Goal: Task Accomplishment & Management: Manage account settings

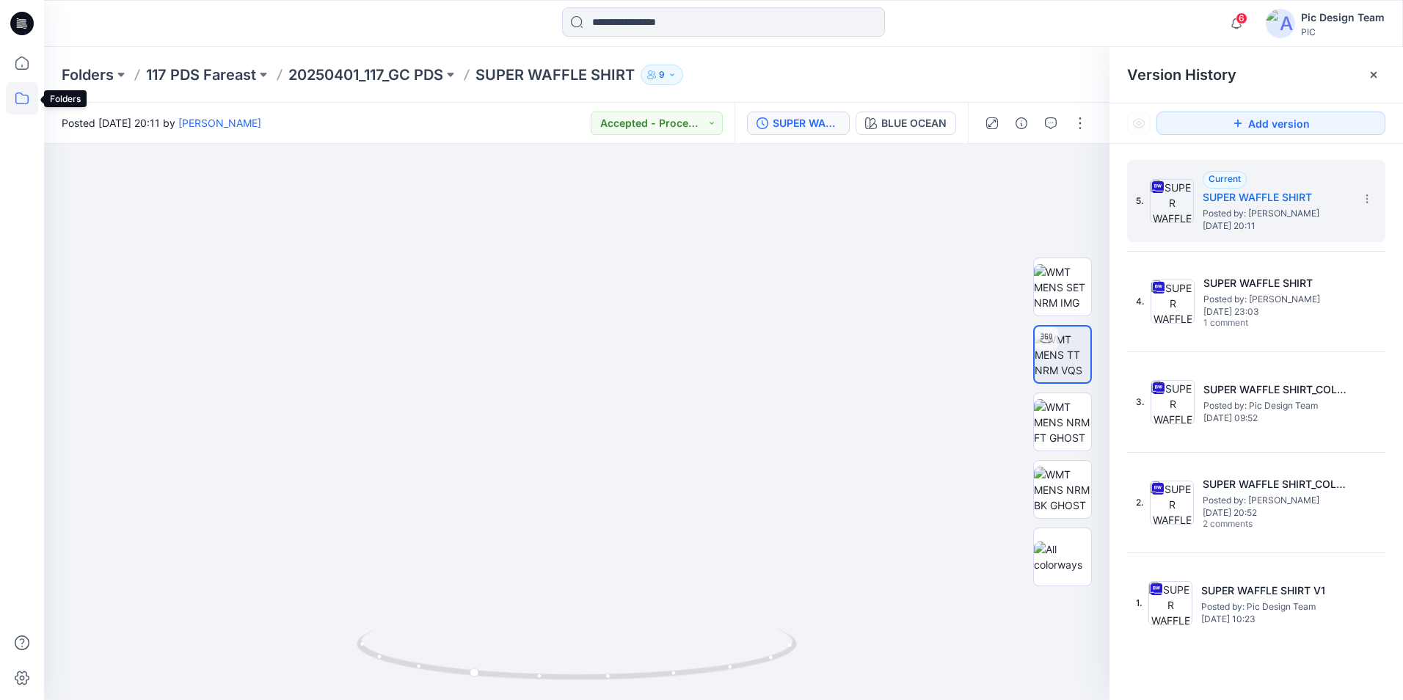
click at [14, 98] on icon at bounding box center [22, 98] width 32 height 32
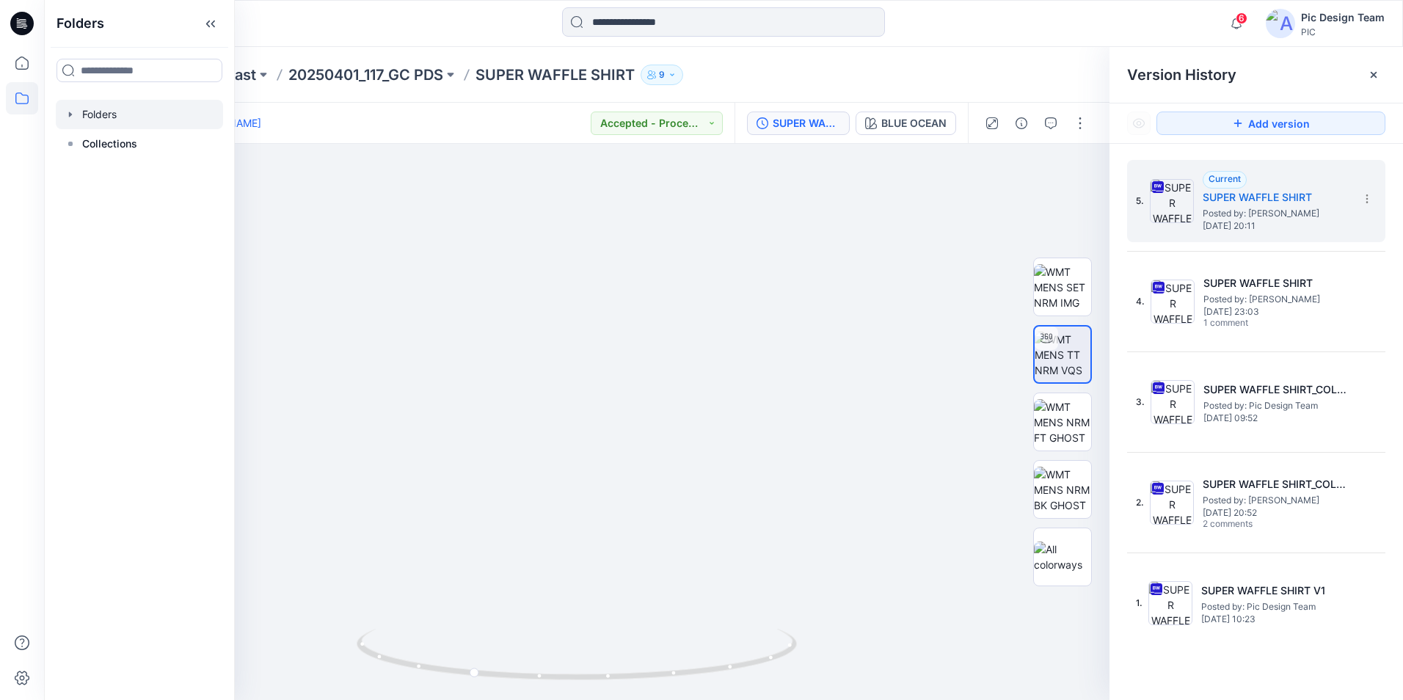
click at [96, 120] on div at bounding box center [139, 114] width 167 height 29
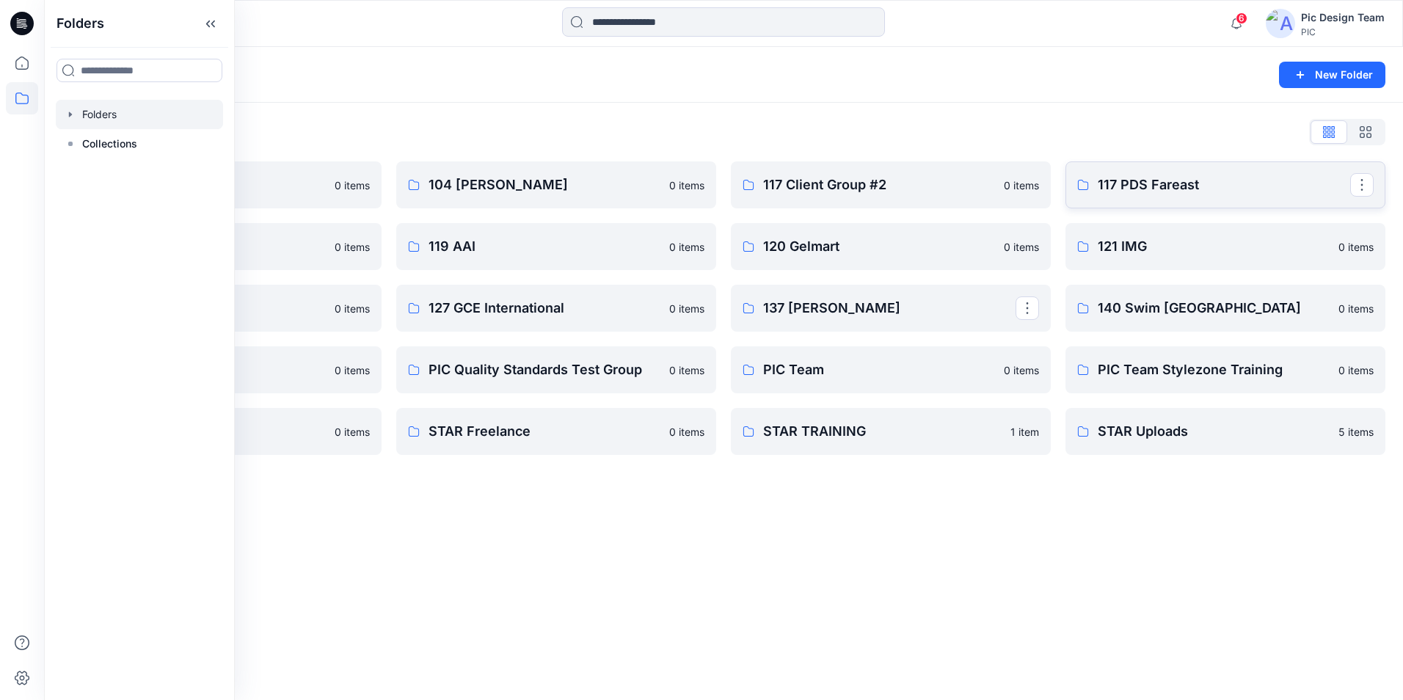
click at [1163, 197] on link "117 PDS Fareast" at bounding box center [1226, 184] width 320 height 47
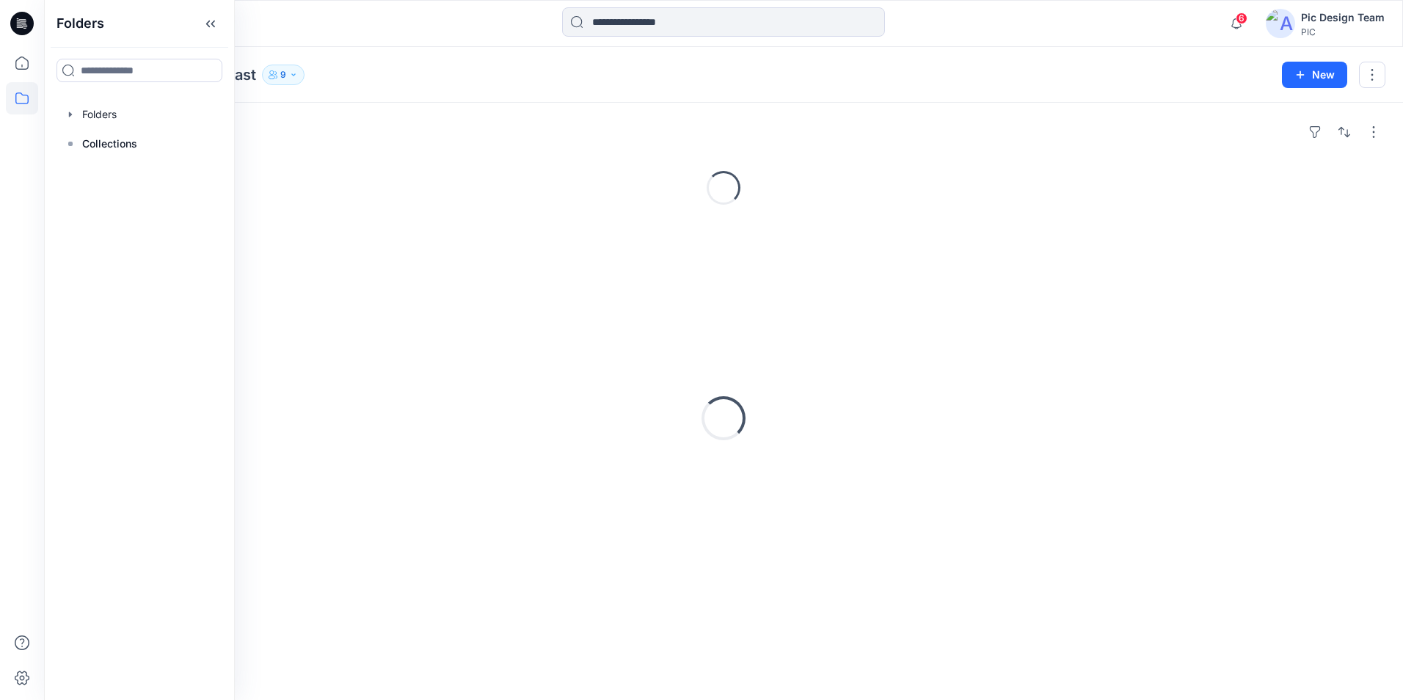
click at [1163, 197] on div "Loading..." at bounding box center [724, 187] width 1324 height 47
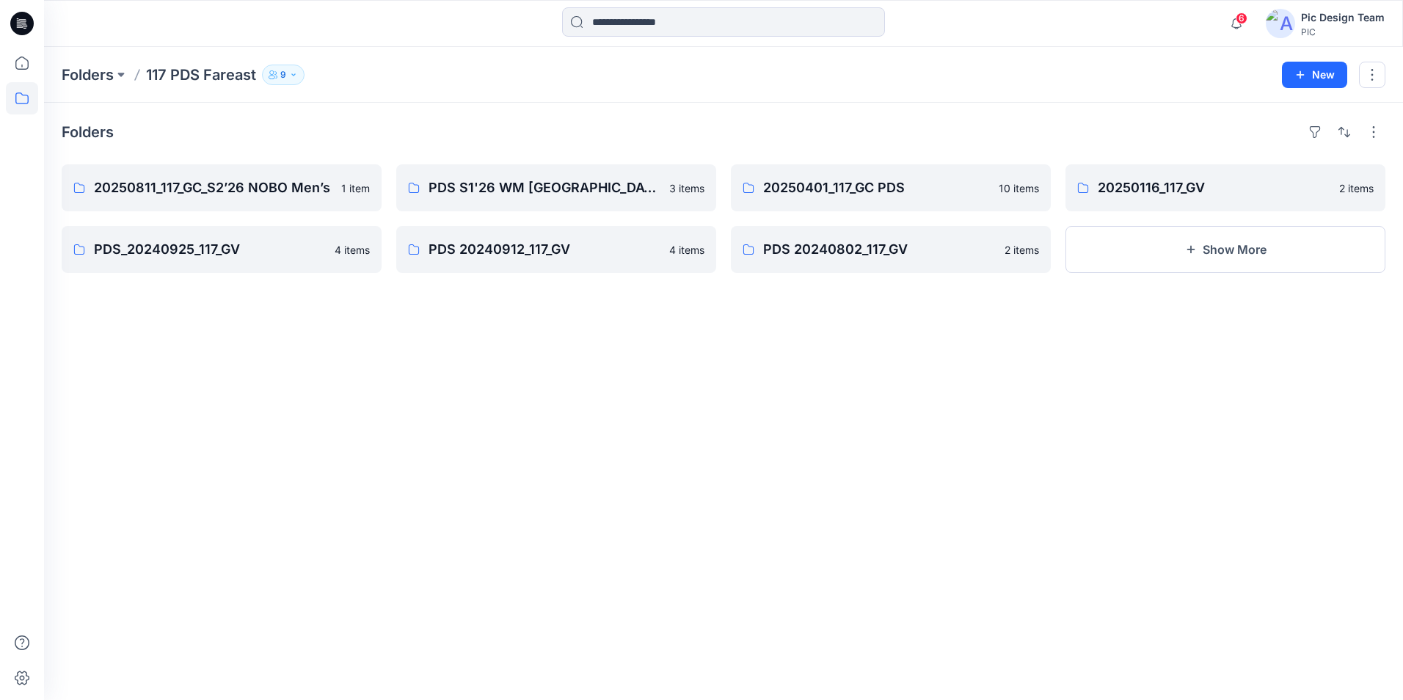
click at [1078, 484] on div "Folders 20250811_117_GC_S2’26 NOBO Men’s 1 item PDS_20240925_117_GV 4 items PDS…" at bounding box center [723, 401] width 1359 height 597
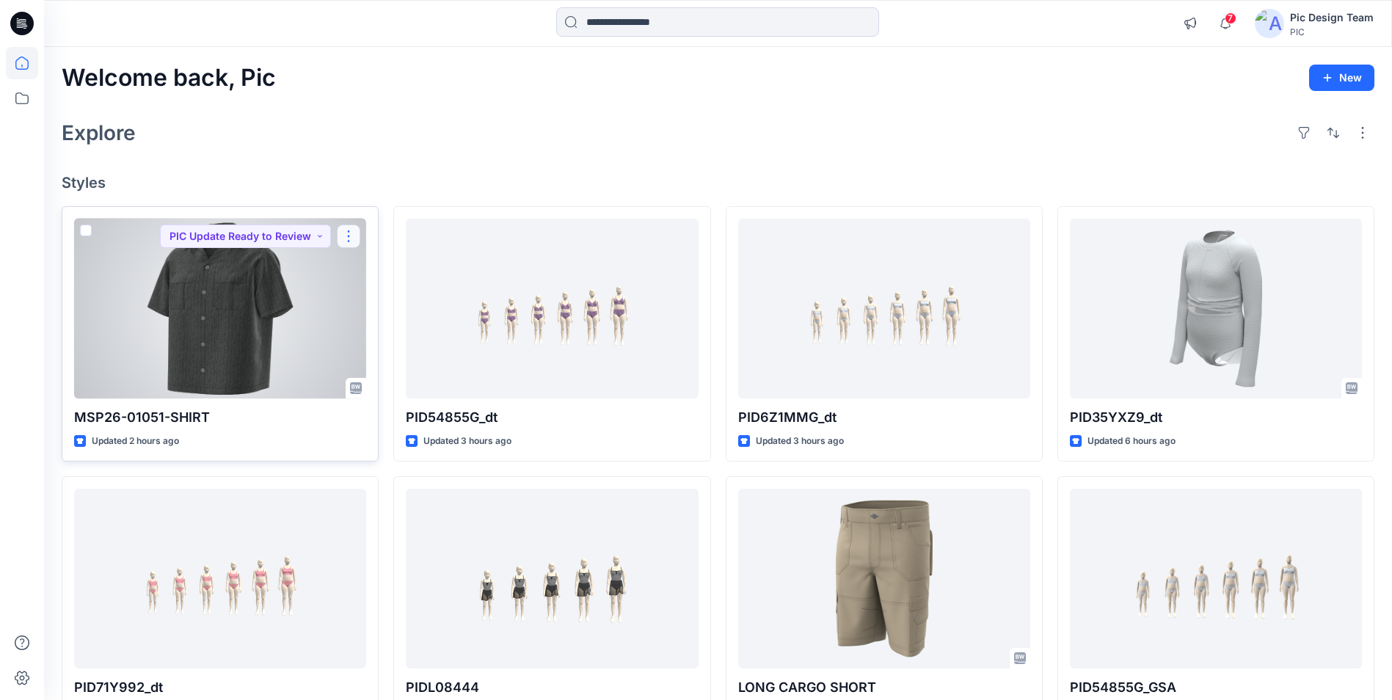
click at [347, 231] on button "button" at bounding box center [348, 236] width 23 height 23
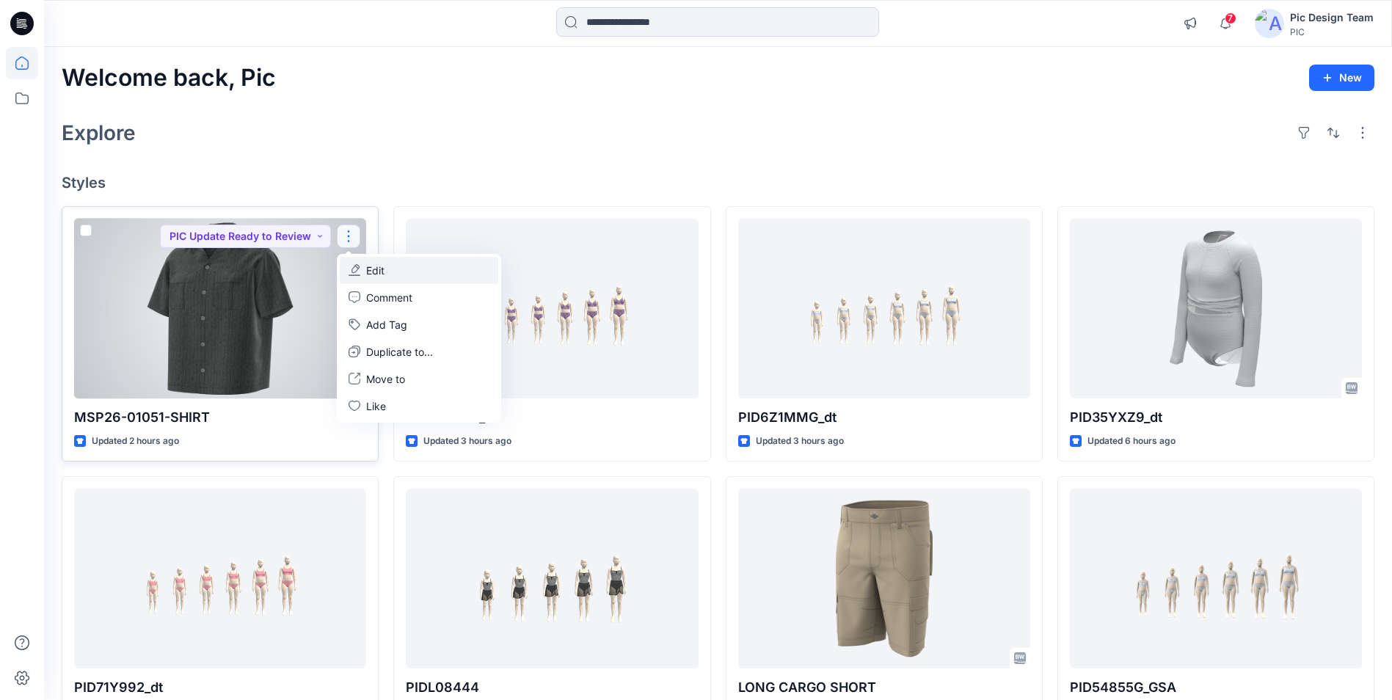
click at [383, 275] on p "Edit" at bounding box center [375, 270] width 18 height 15
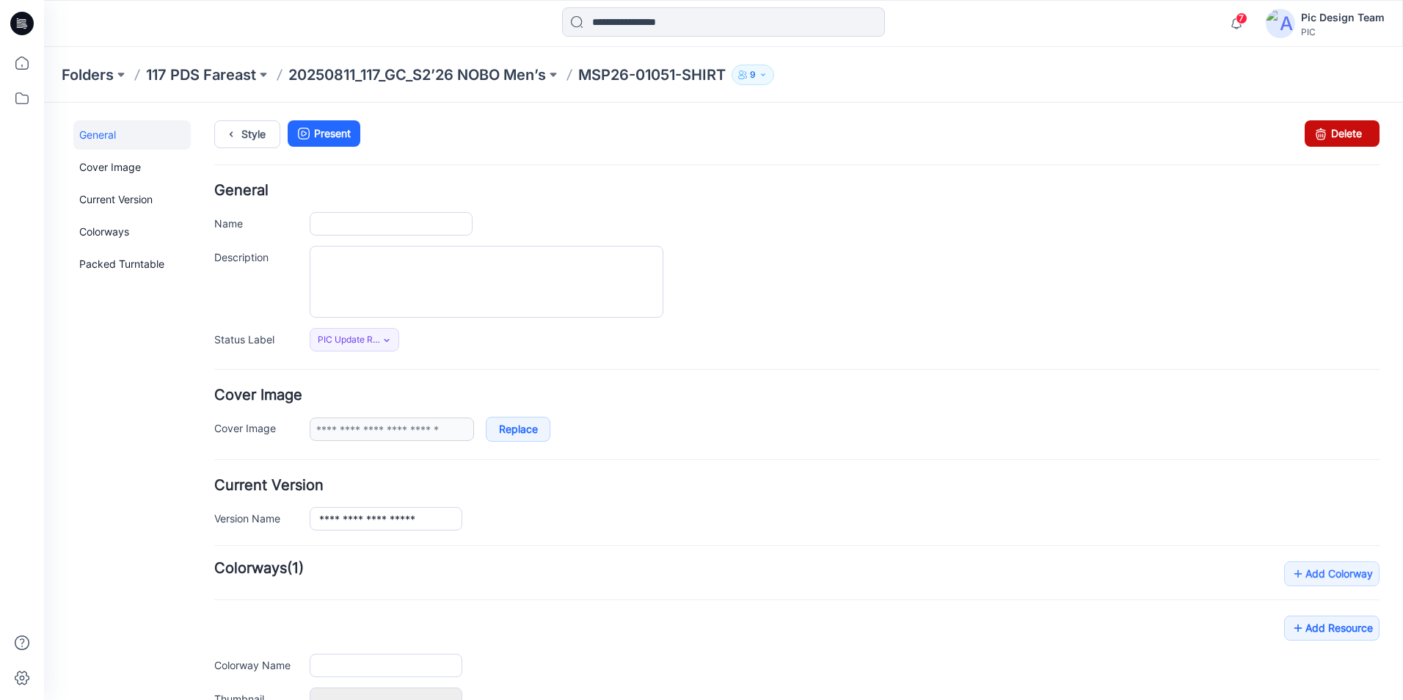
type input "**********"
click at [1328, 132] on link "Delete" at bounding box center [1342, 133] width 75 height 26
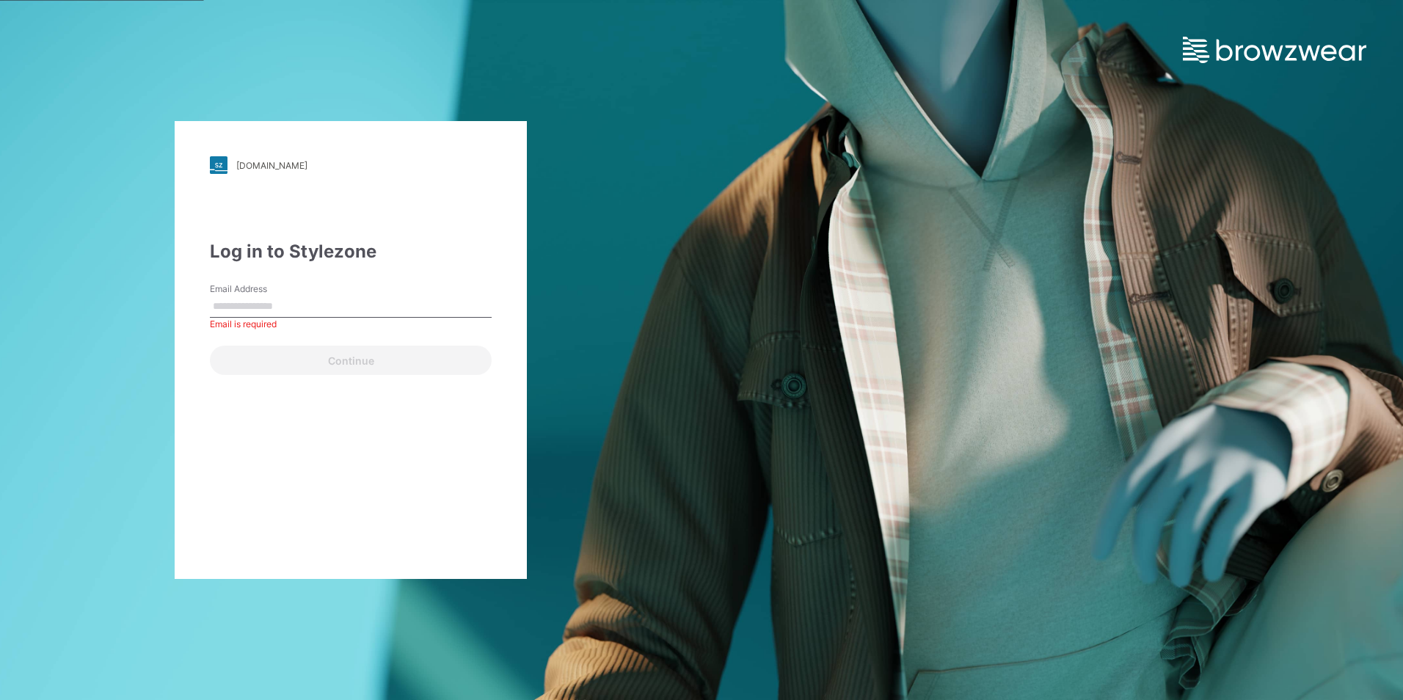
click at [259, 308] on input "Email Address" at bounding box center [351, 307] width 282 height 22
type input "**********"
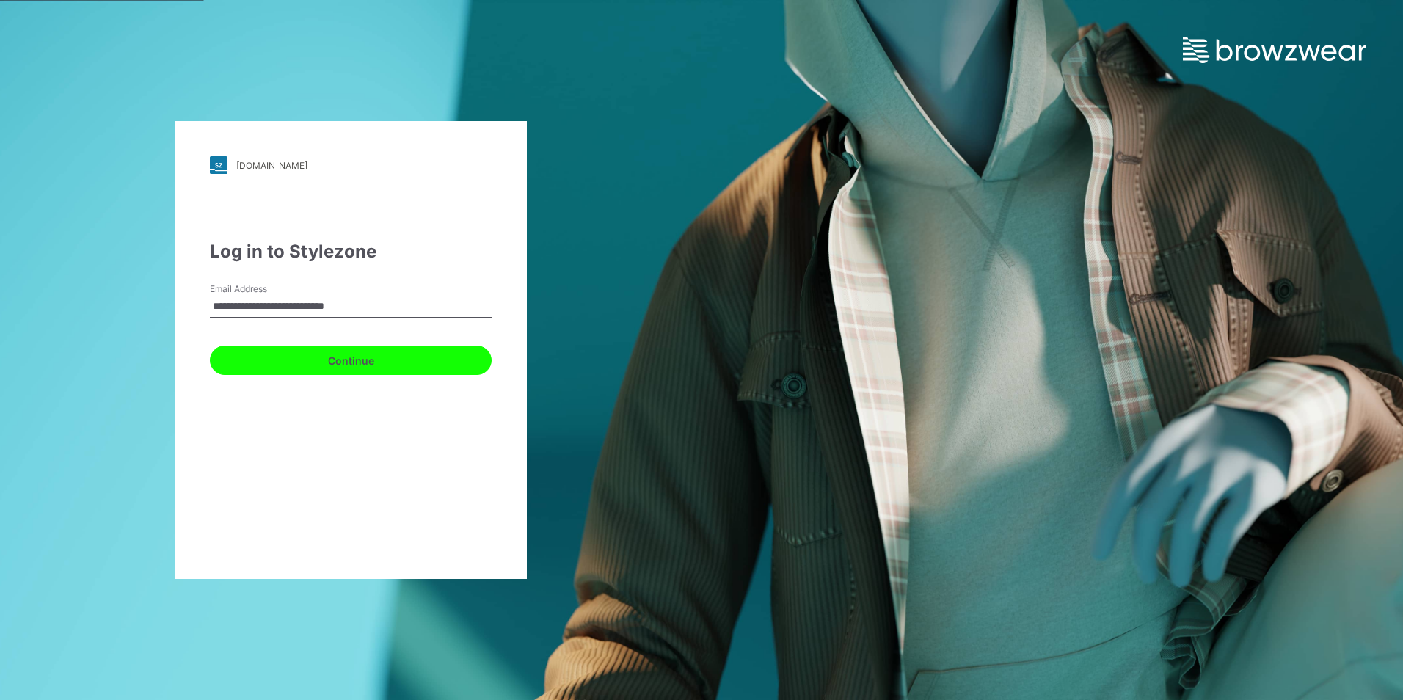
drag, startPoint x: 305, startPoint y: 365, endPoint x: 305, endPoint y: 350, distance: 15.4
click at [305, 365] on button "Continue" at bounding box center [351, 360] width 282 height 29
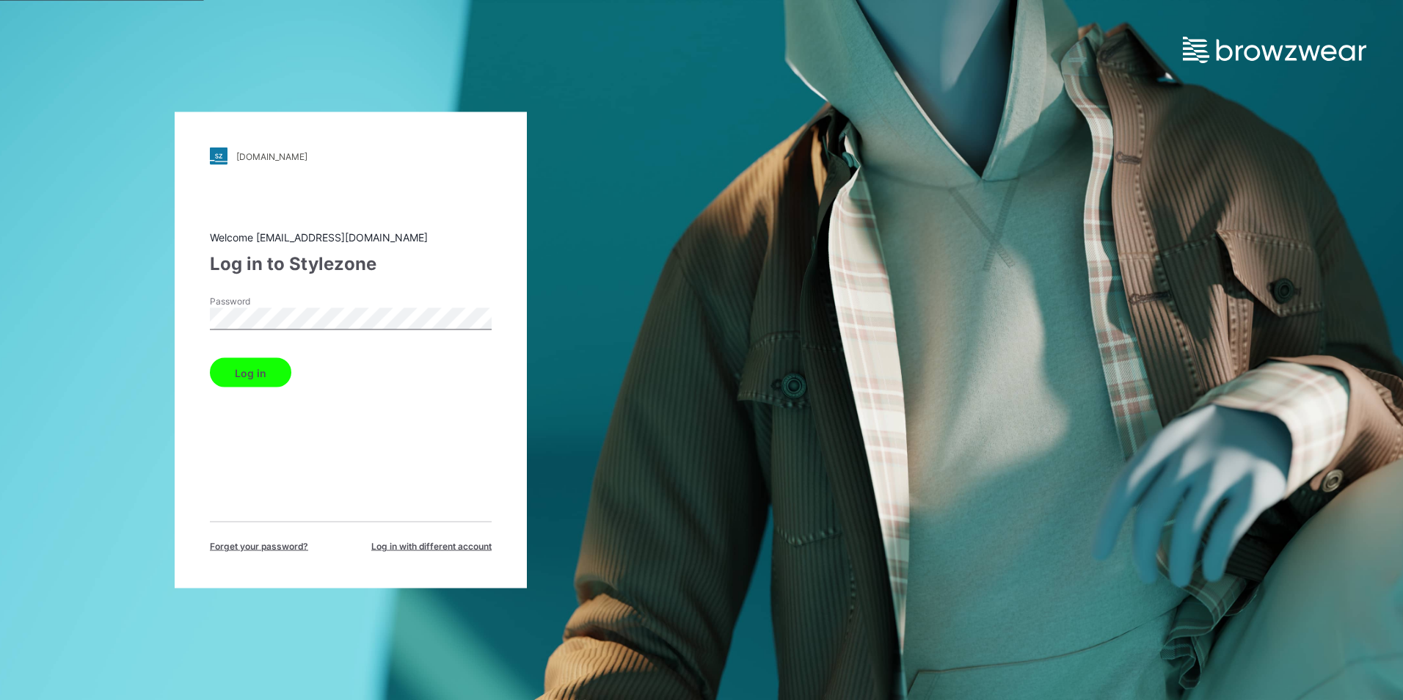
drag, startPoint x: 167, startPoint y: 459, endPoint x: 217, endPoint y: 456, distance: 50.0
click at [167, 459] on div "pic.stylezone.com Loading... Welcome design@parallel-innovation.com Log in to S…" at bounding box center [351, 350] width 702 height 700
click at [247, 372] on button "Log in" at bounding box center [250, 372] width 81 height 29
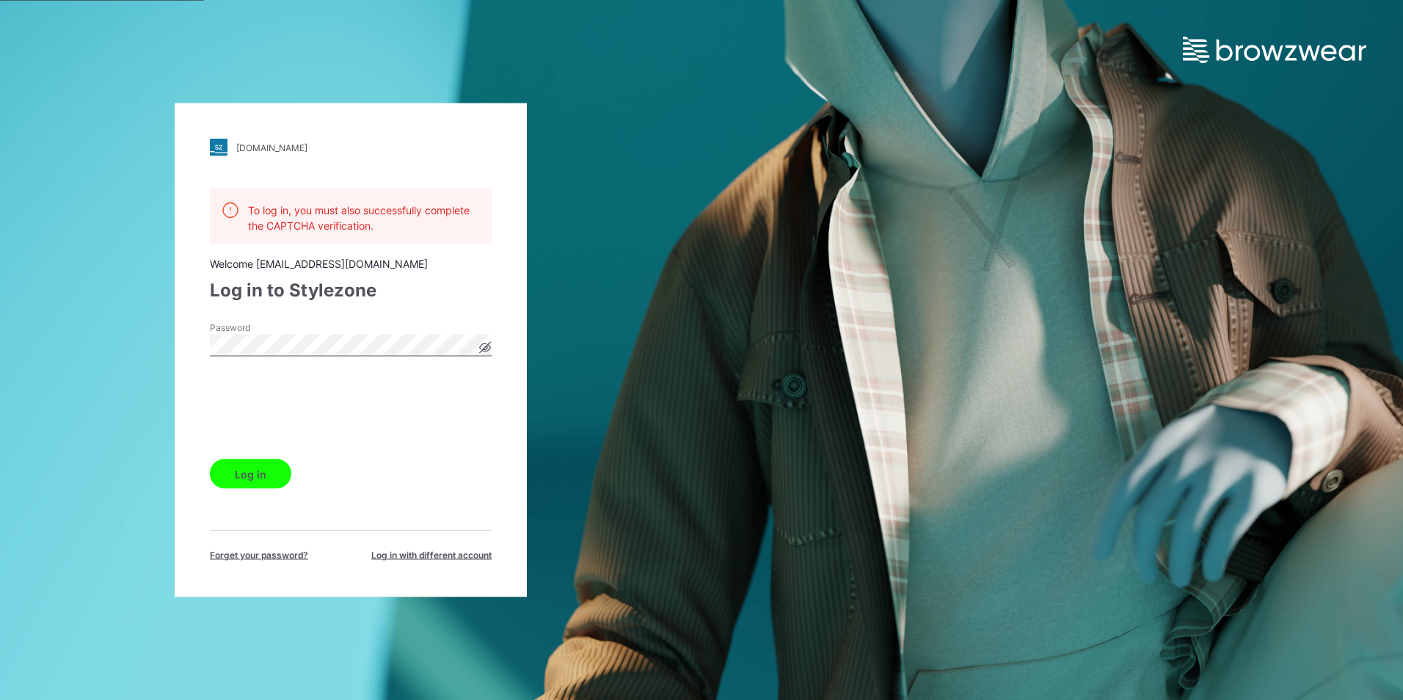
click at [480, 345] on icon at bounding box center [485, 348] width 12 height 12
click at [244, 481] on button "Log in" at bounding box center [250, 473] width 81 height 29
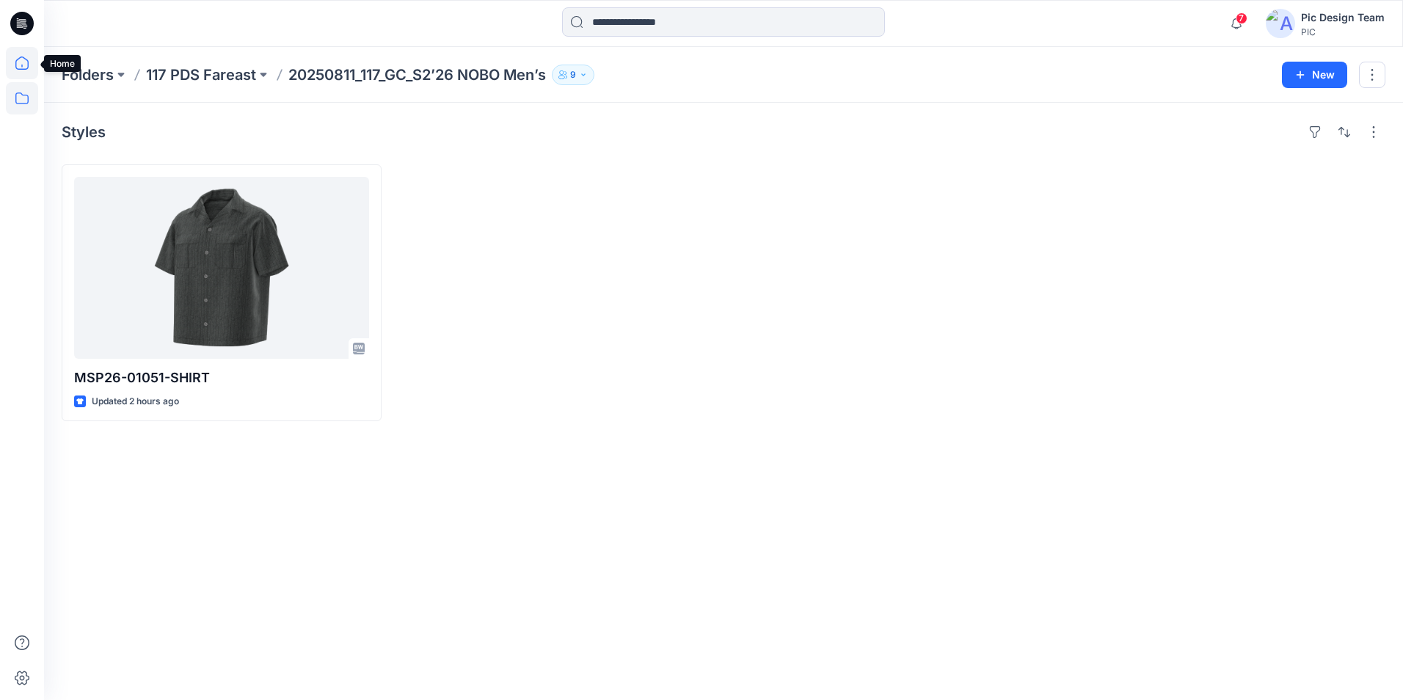
click at [27, 68] on icon at bounding box center [22, 63] width 32 height 32
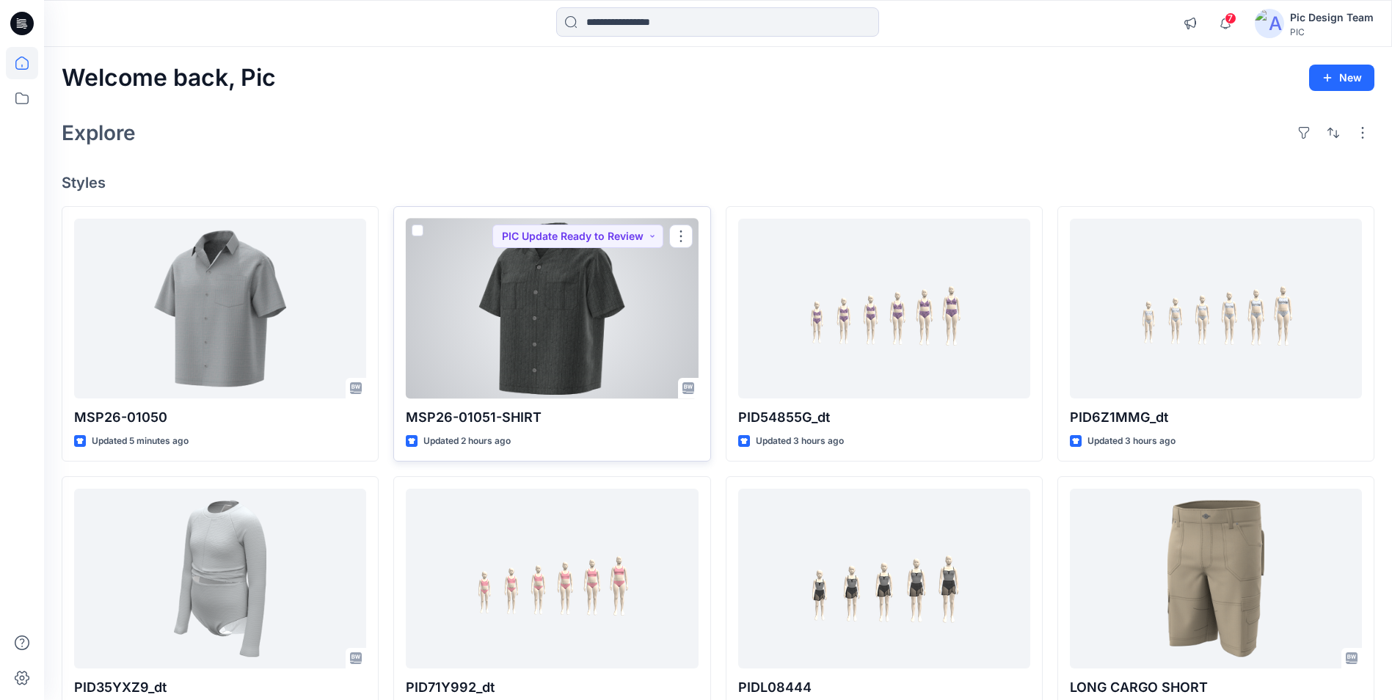
click at [514, 298] on div at bounding box center [552, 309] width 292 height 180
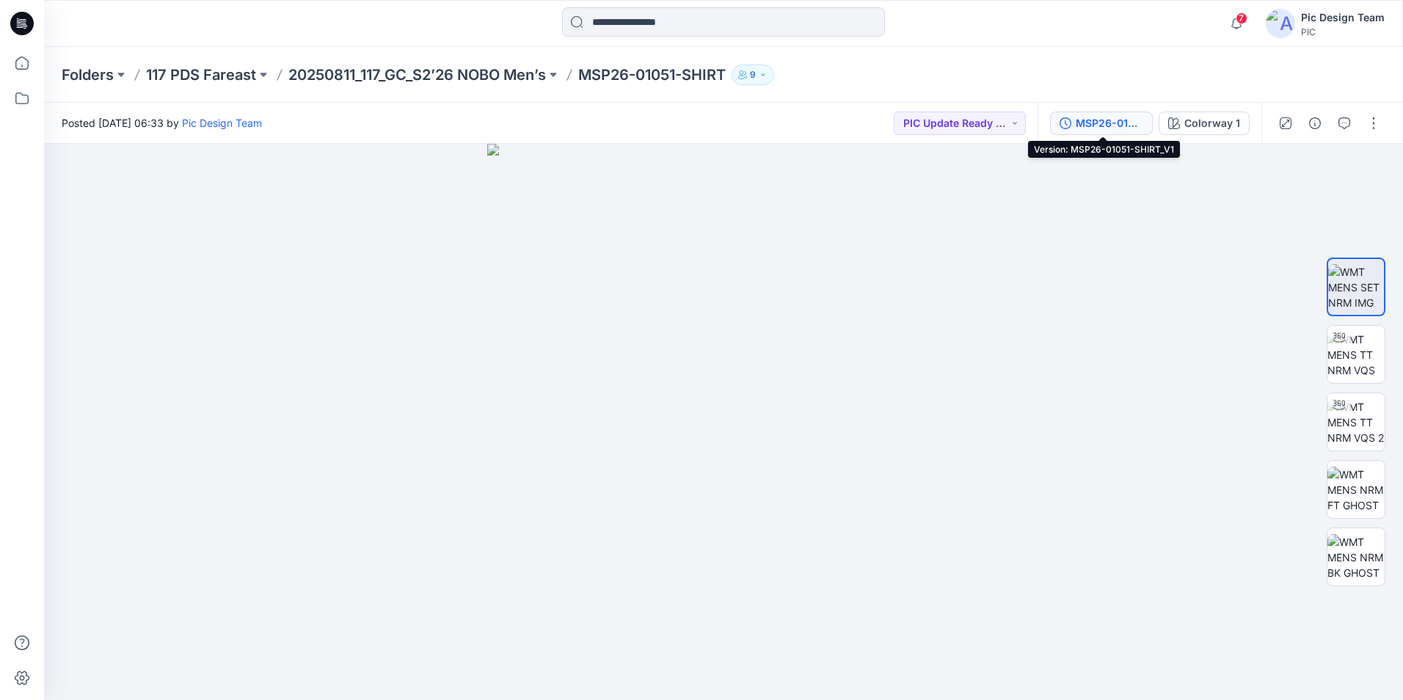
click at [1115, 126] on div "MSP26-01051-SHIRT_V1" at bounding box center [1110, 123] width 68 height 16
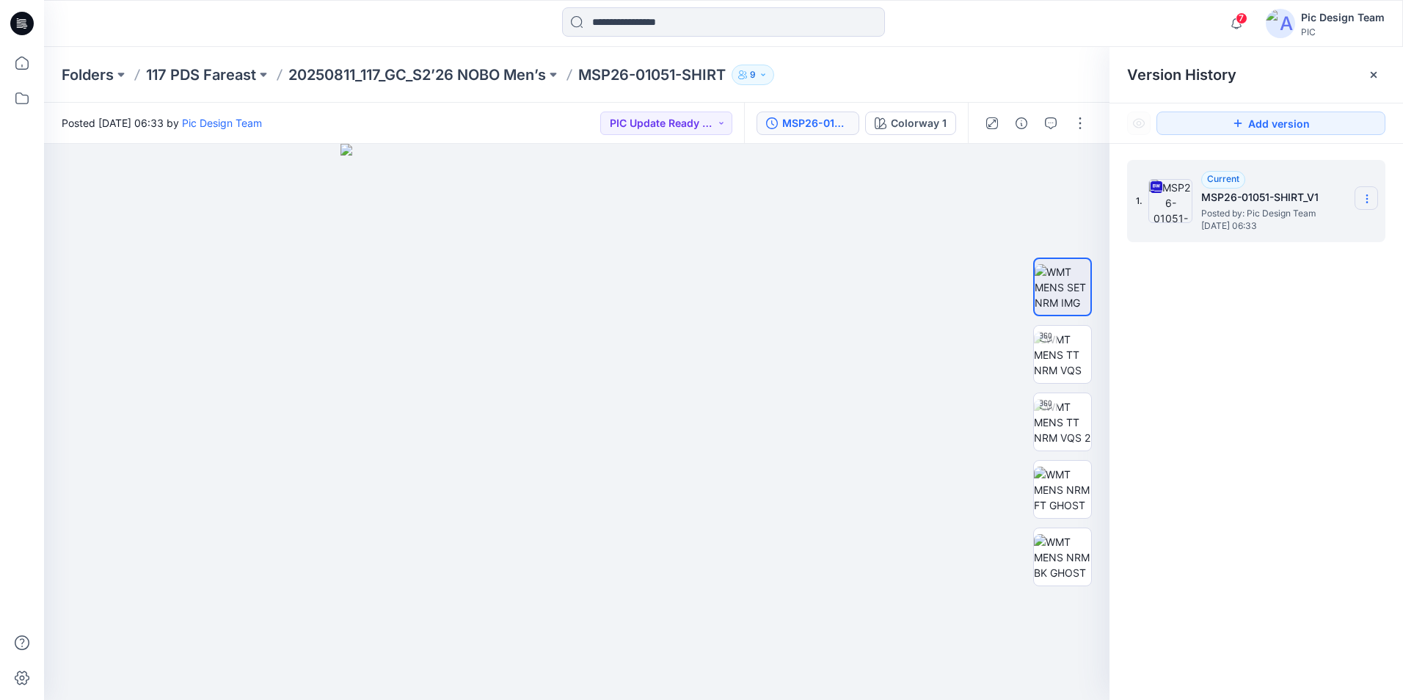
click at [1365, 197] on icon at bounding box center [1367, 199] width 12 height 12
click at [1303, 226] on span "Download Source BW File" at bounding box center [1292, 228] width 123 height 18
click at [1063, 410] on img at bounding box center [1062, 422] width 57 height 46
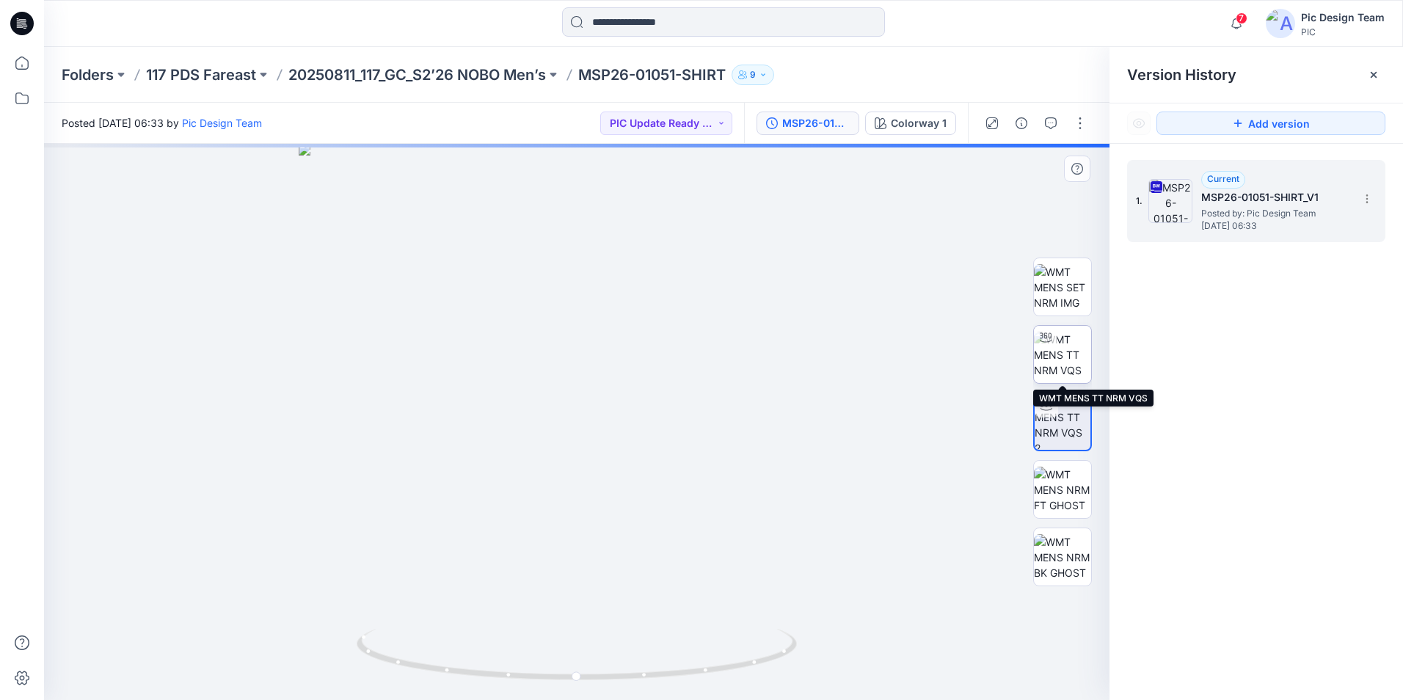
click at [1065, 357] on img at bounding box center [1062, 355] width 57 height 46
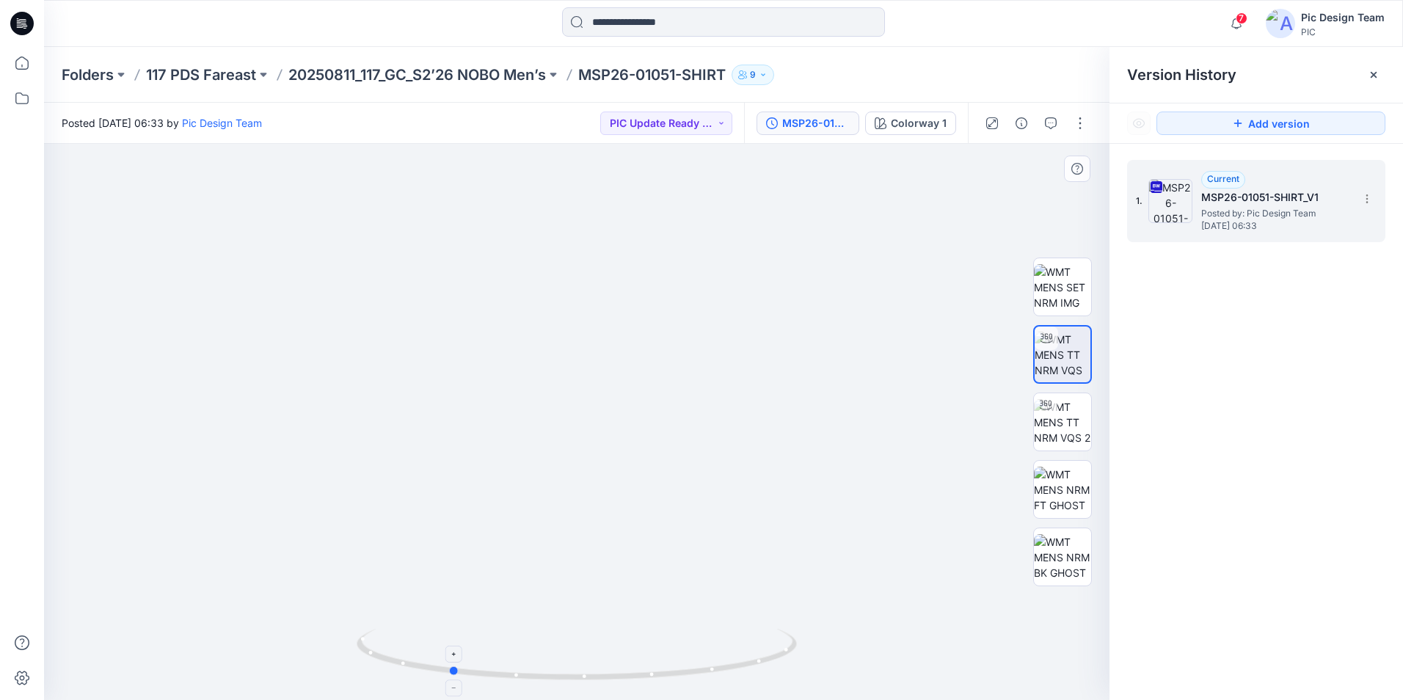
drag, startPoint x: 765, startPoint y: 662, endPoint x: 638, endPoint y: 673, distance: 127.4
click at [638, 673] on icon at bounding box center [579, 656] width 444 height 55
click at [192, 73] on p "117 PDS Fareast" at bounding box center [201, 75] width 110 height 21
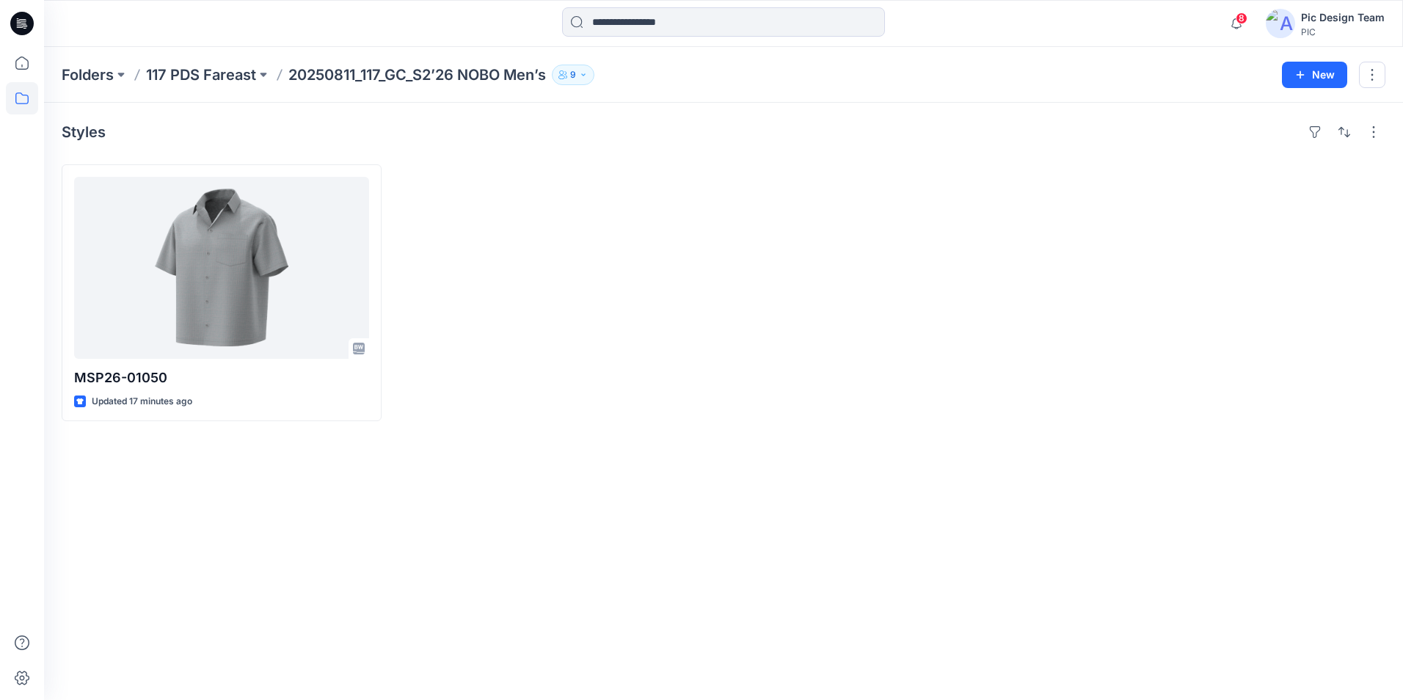
click at [23, 22] on icon at bounding box center [23, 21] width 7 height 1
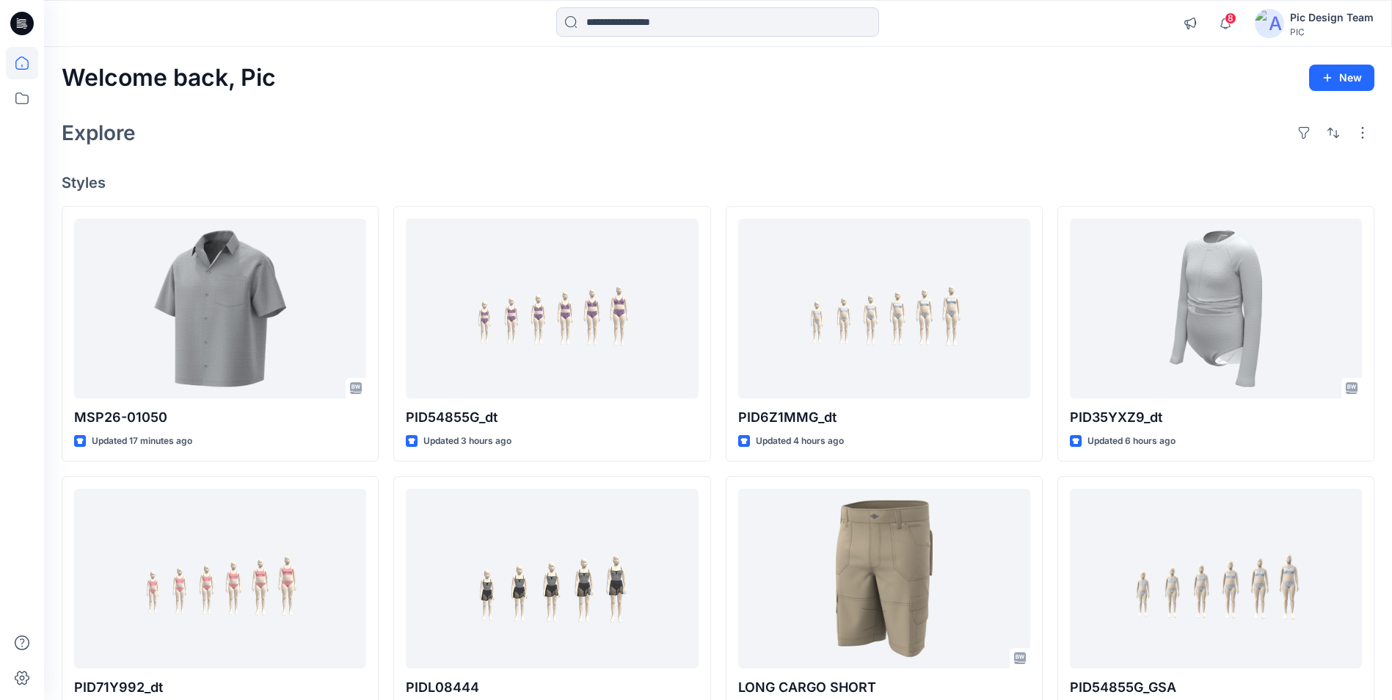
drag, startPoint x: 20, startPoint y: 21, endPoint x: 38, endPoint y: 197, distance: 177.1
click at [21, 21] on icon at bounding box center [21, 23] width 23 height 47
click at [24, 29] on icon at bounding box center [25, 28] width 4 height 1
click at [23, 23] on icon at bounding box center [24, 23] width 6 height 1
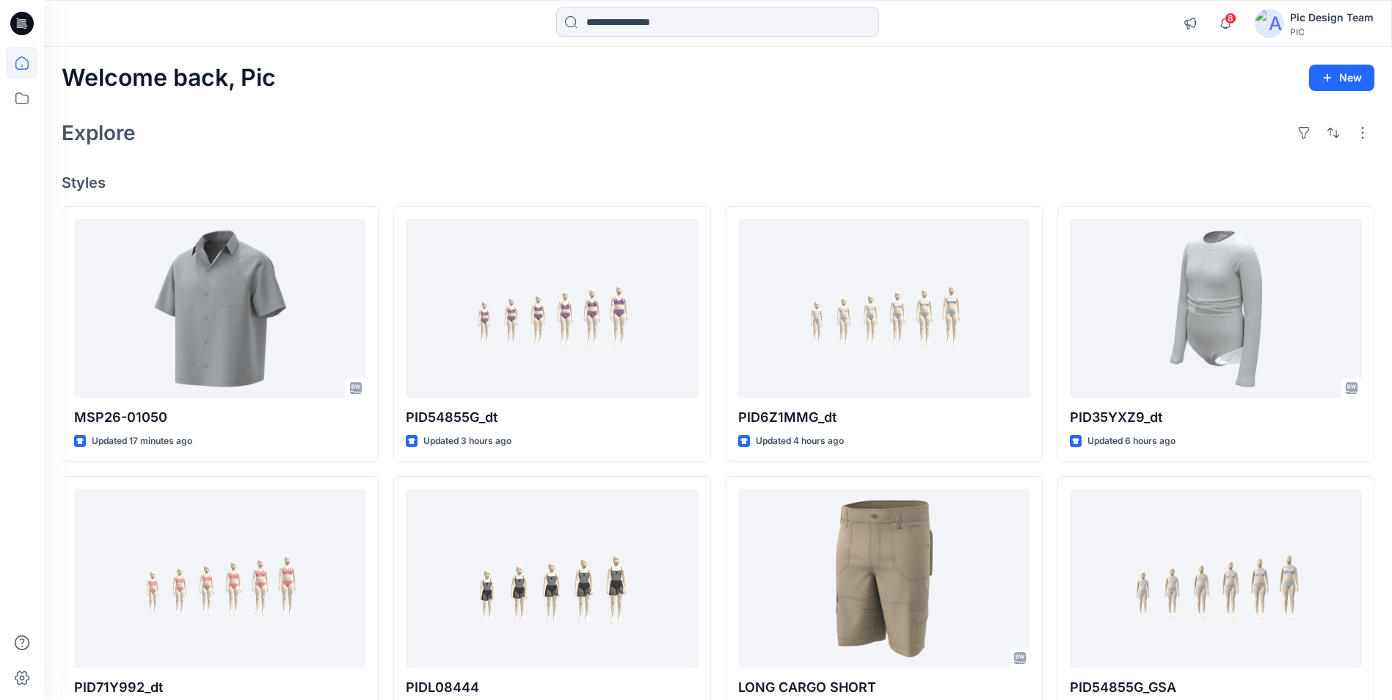
click at [186, 73] on h2 "Welcome back, Pic" at bounding box center [169, 78] width 214 height 27
click at [21, 24] on icon at bounding box center [21, 23] width 23 height 47
click at [688, 32] on input at bounding box center [717, 21] width 323 height 29
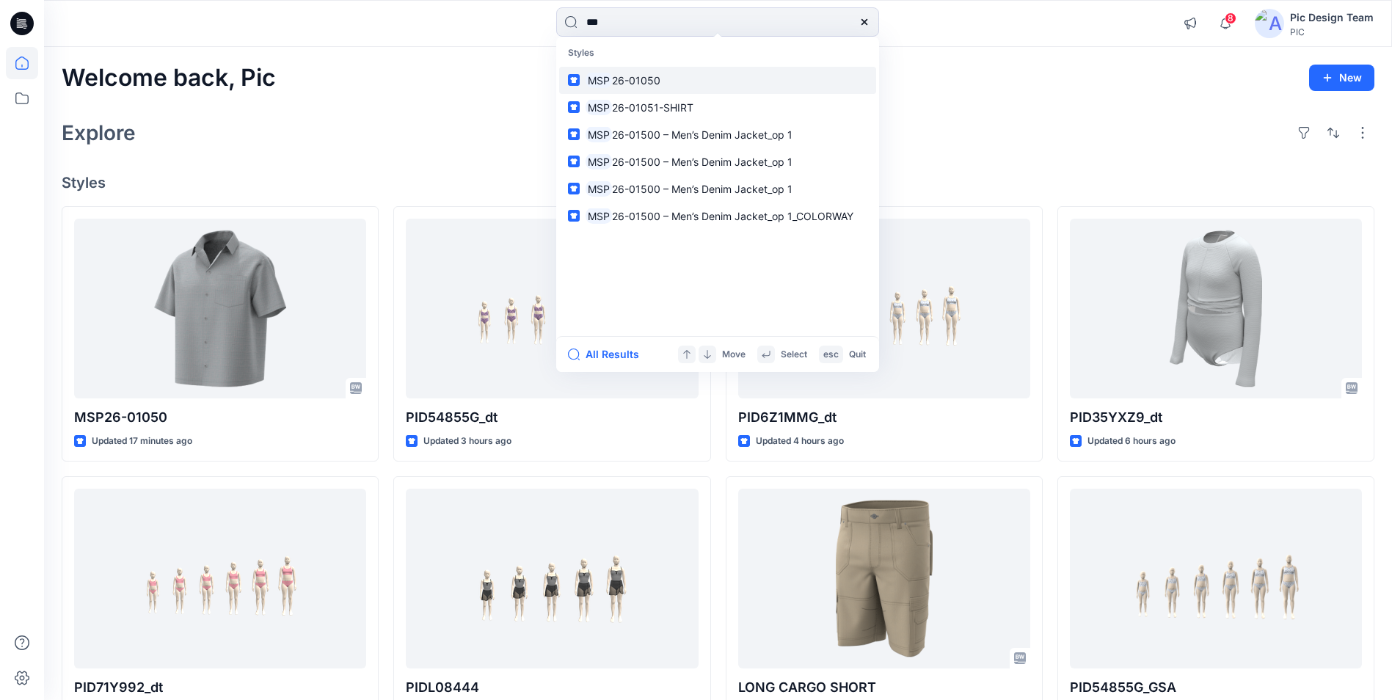
type input "***"
click at [636, 85] on span "26-01050" at bounding box center [636, 80] width 48 height 12
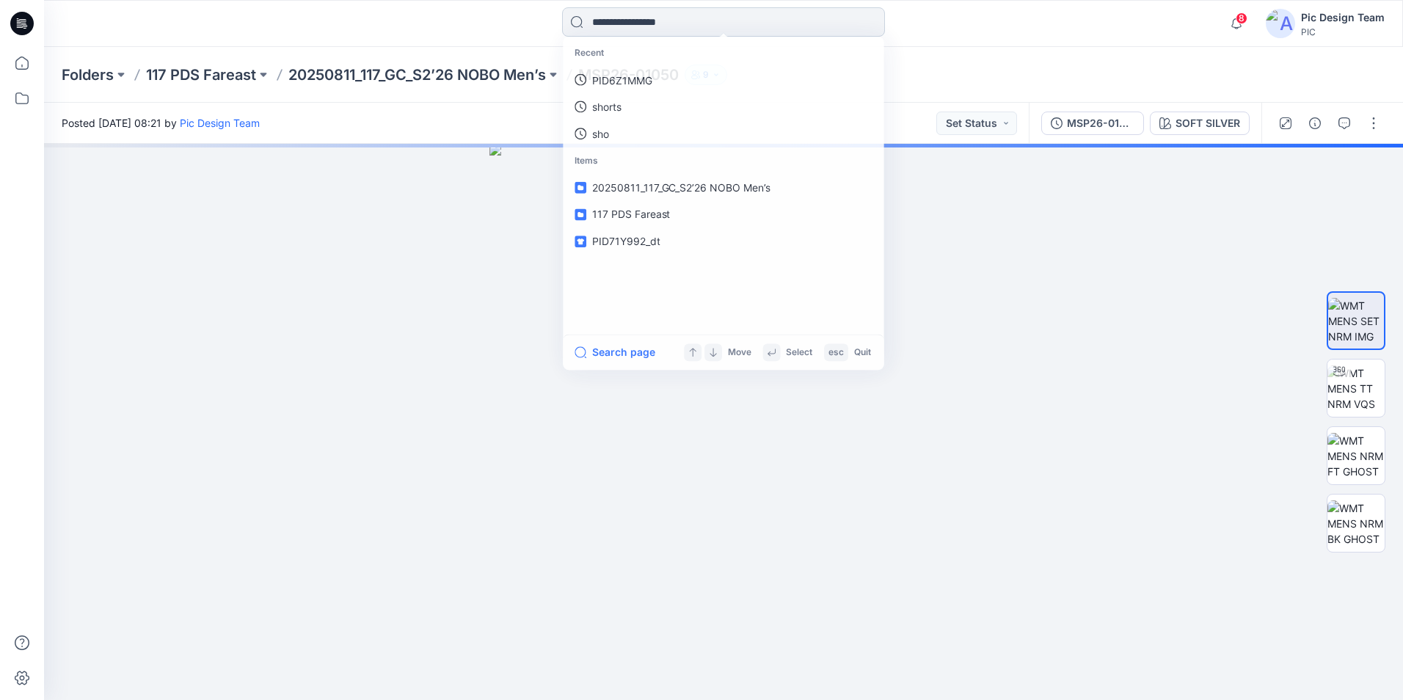
click at [655, 23] on input at bounding box center [723, 21] width 323 height 29
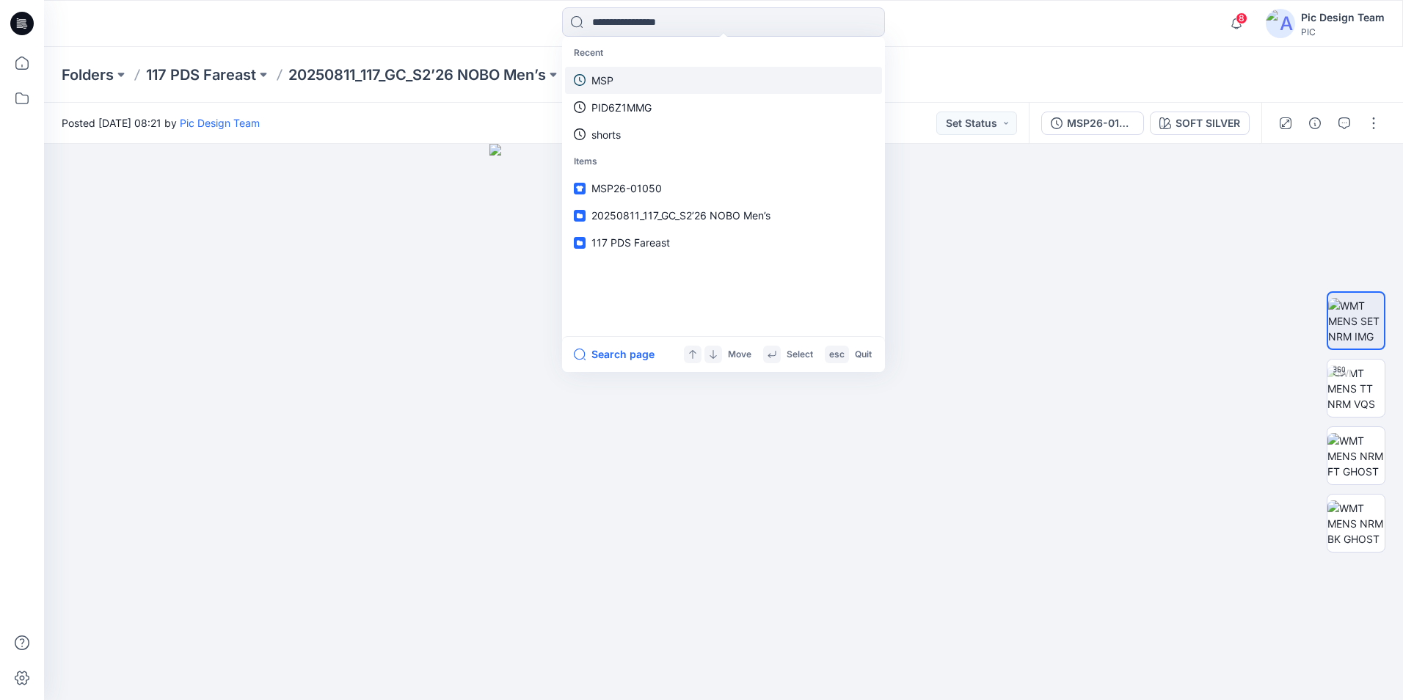
click at [618, 78] on link "MSP" at bounding box center [723, 80] width 317 height 27
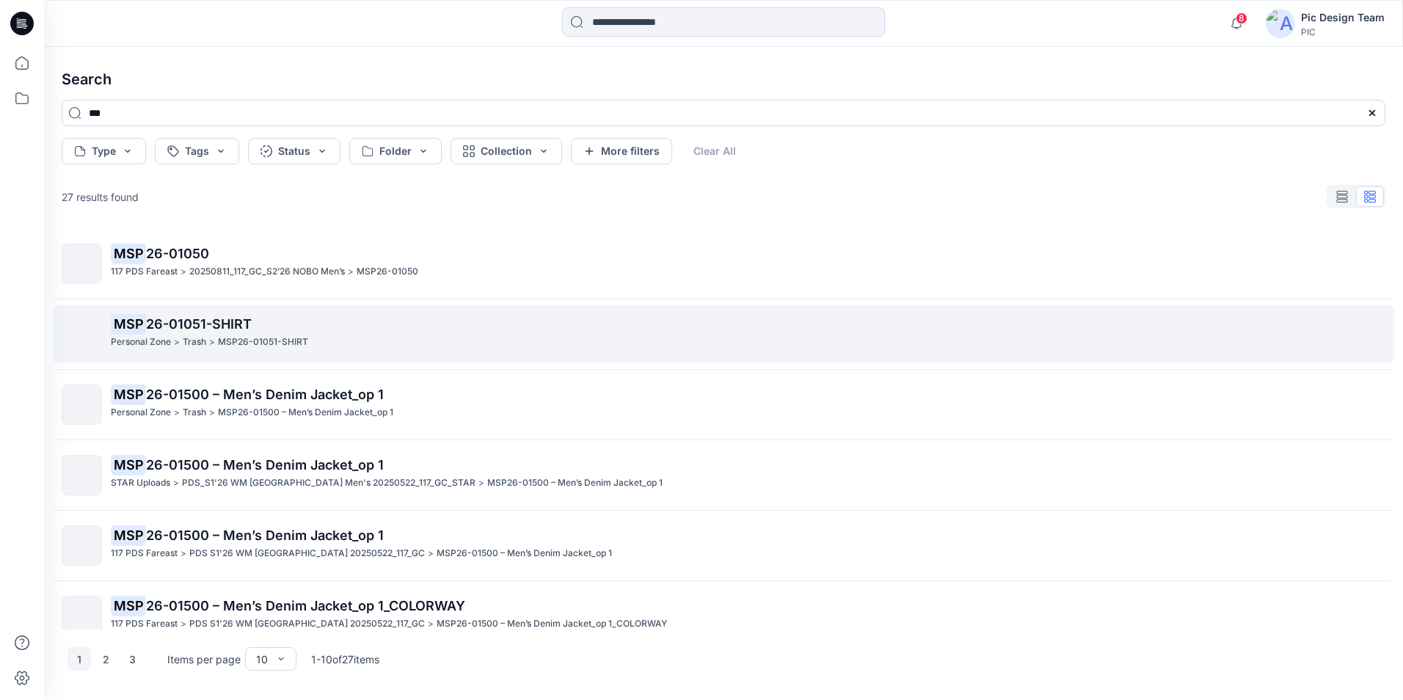
click at [179, 329] on span "26-01051-SHIRT" at bounding box center [199, 323] width 106 height 15
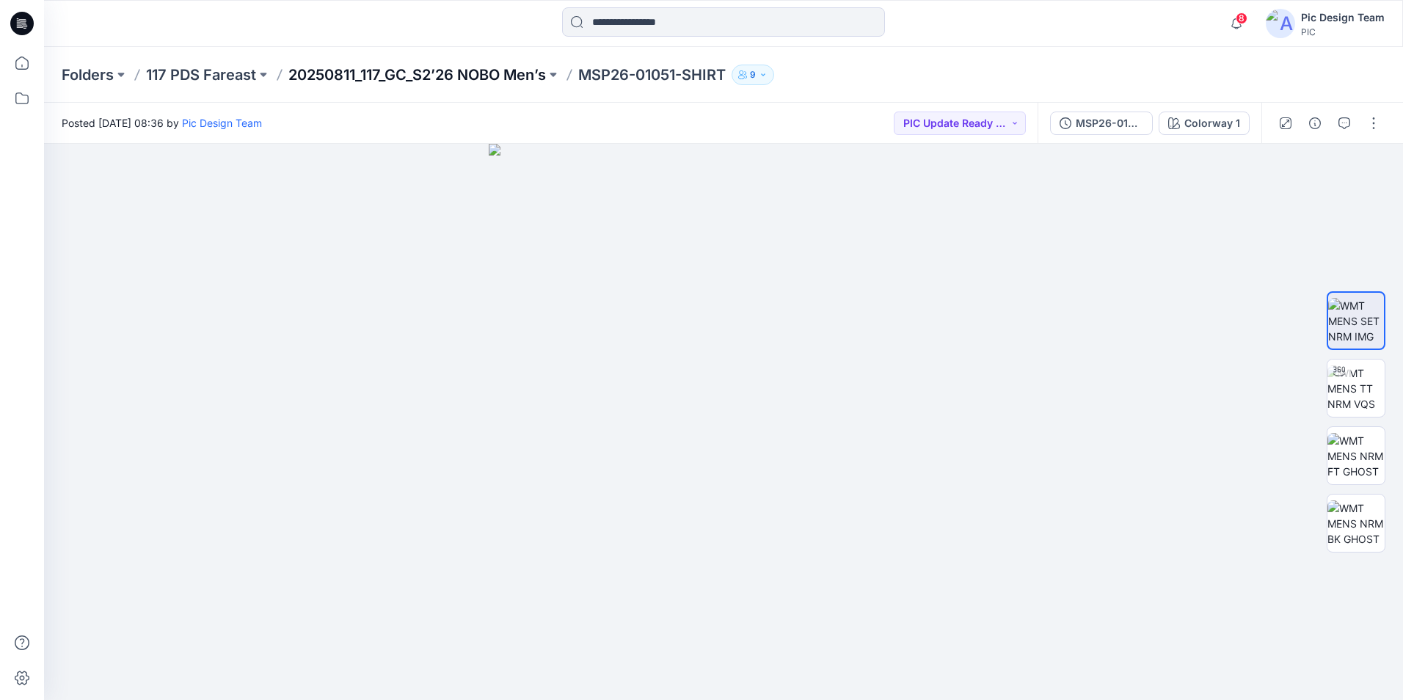
click at [399, 79] on p "20250811_117_GC_S2’26 NOBO Men’s" at bounding box center [417, 75] width 258 height 21
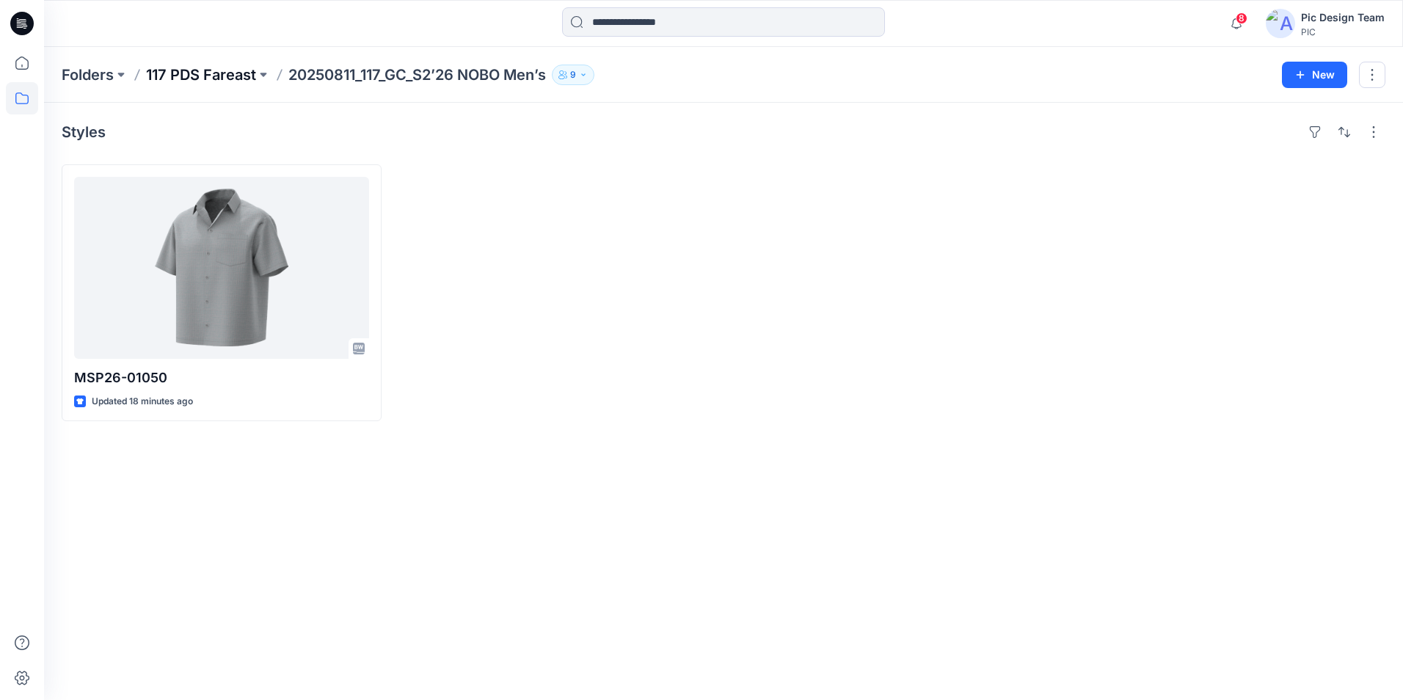
click at [216, 72] on p "117 PDS Fareast" at bounding box center [201, 75] width 110 height 21
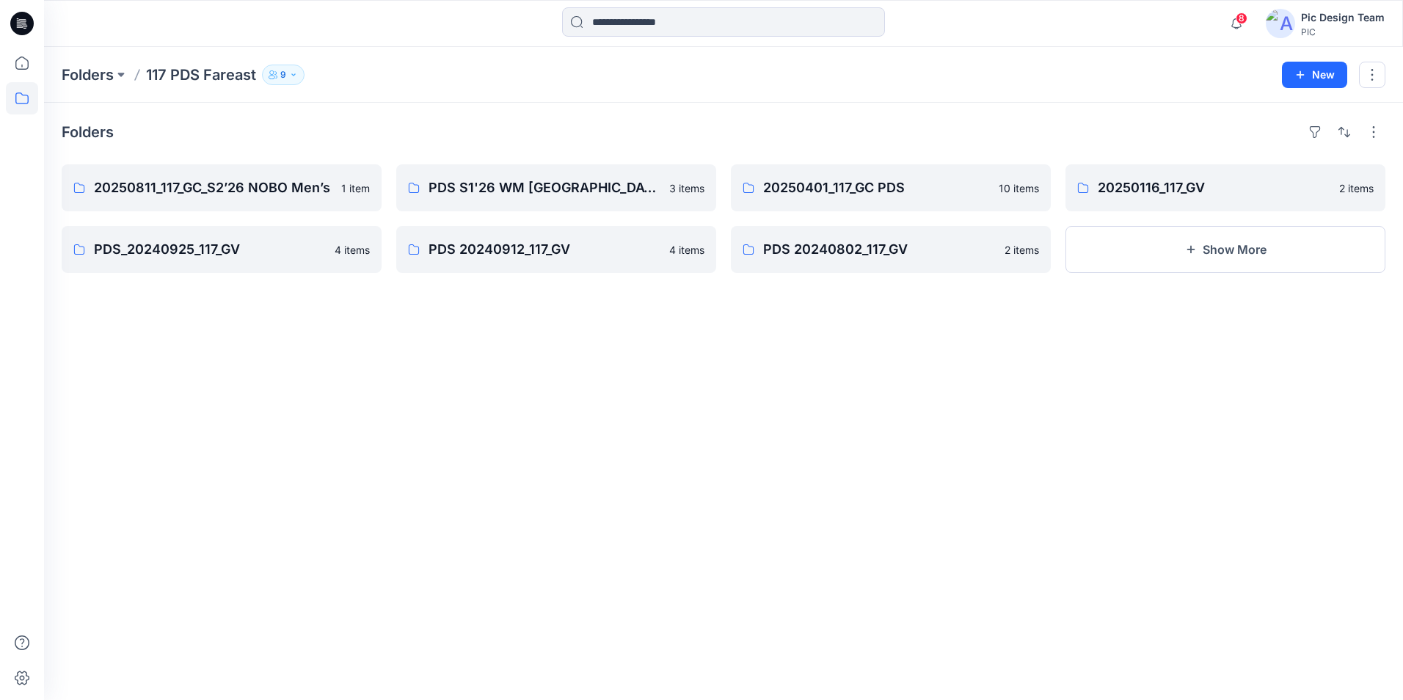
click at [21, 21] on icon at bounding box center [21, 23] width 23 height 23
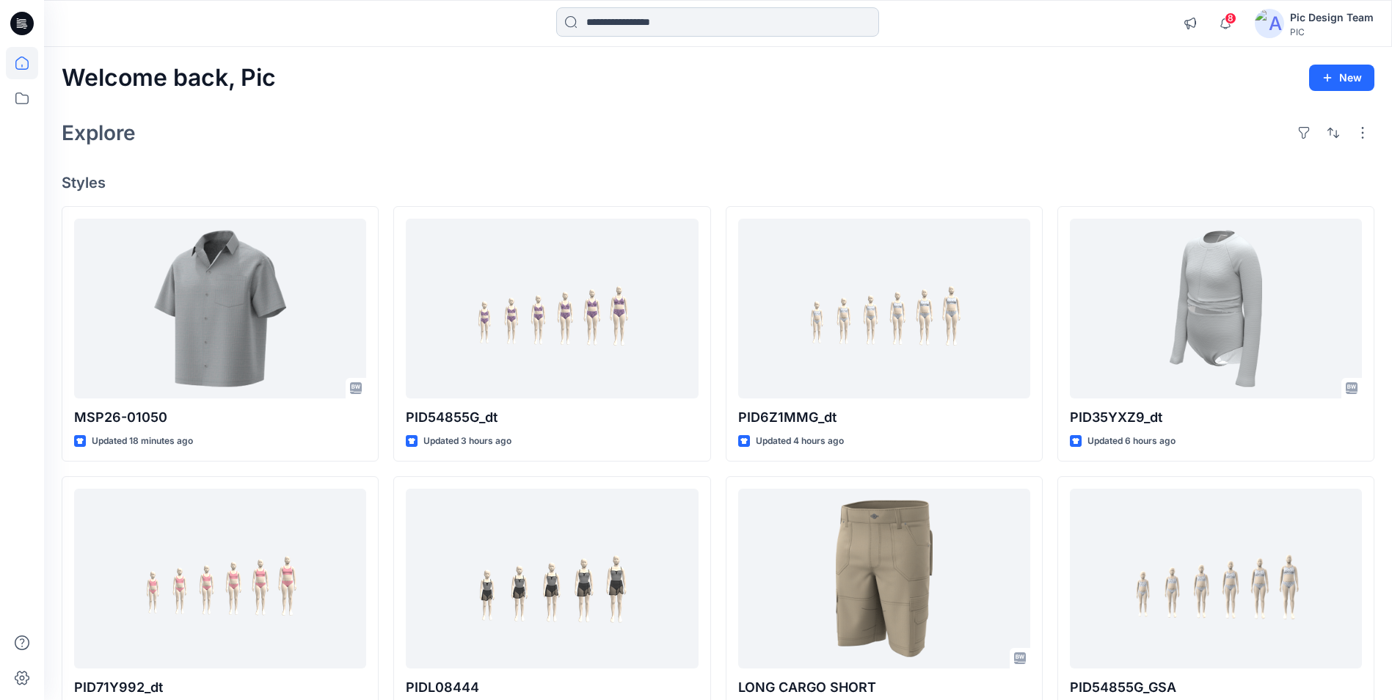
click at [734, 10] on input at bounding box center [717, 21] width 323 height 29
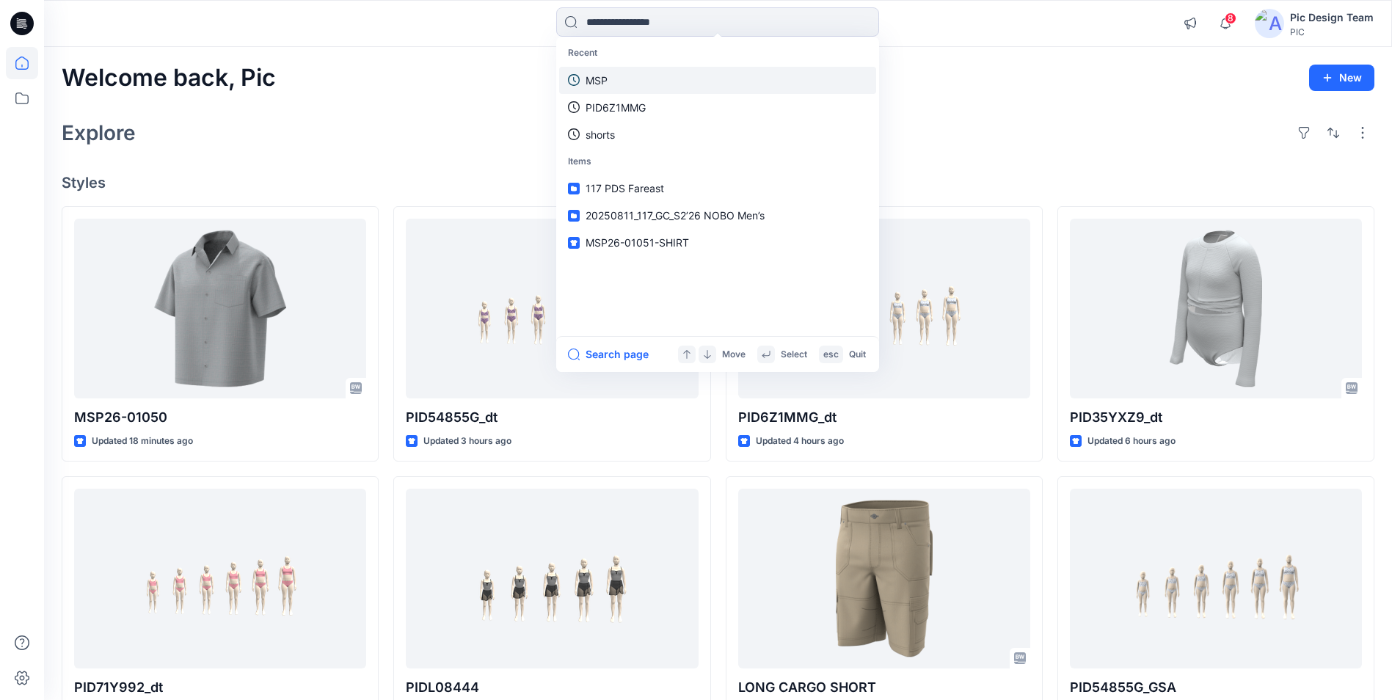
click at [619, 84] on link "MSP" at bounding box center [717, 80] width 317 height 27
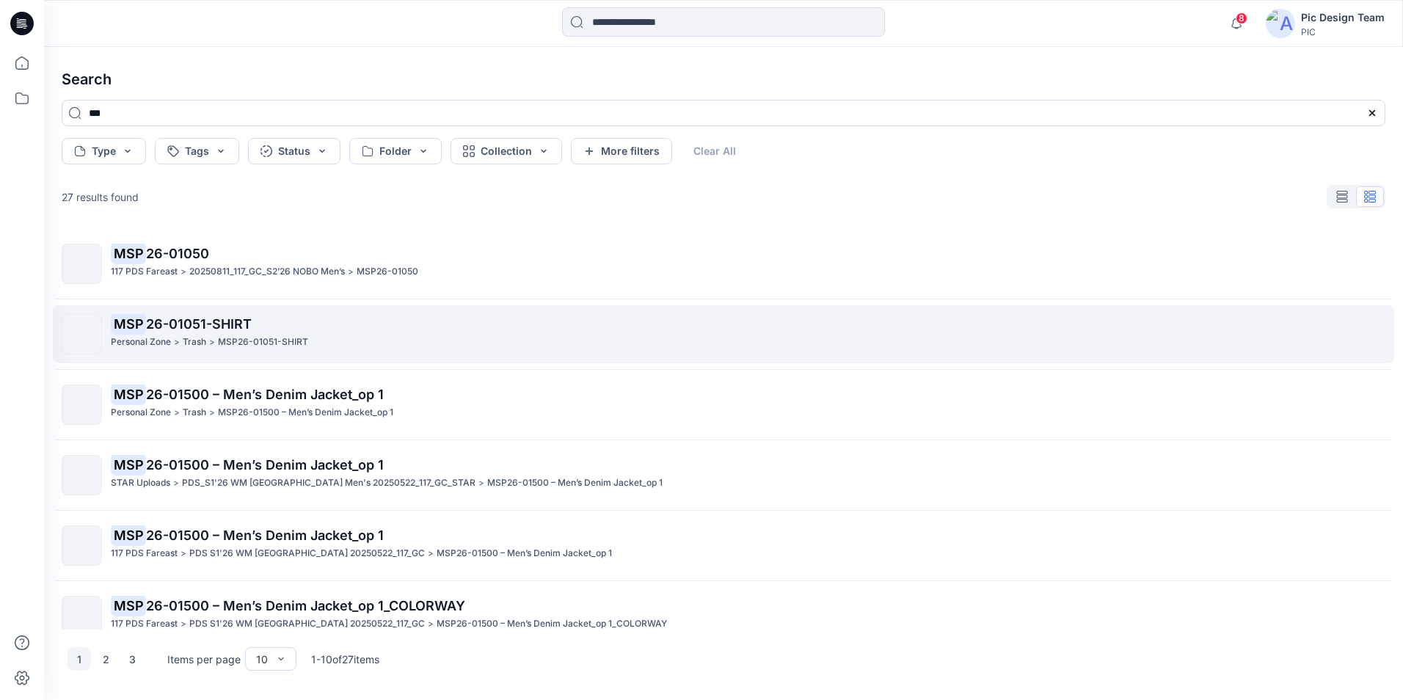
click at [223, 353] on div "MSP 26-01051-SHIRT Personal Zone > Trash > MSP26-01051-SHIRT" at bounding box center [748, 334] width 1274 height 40
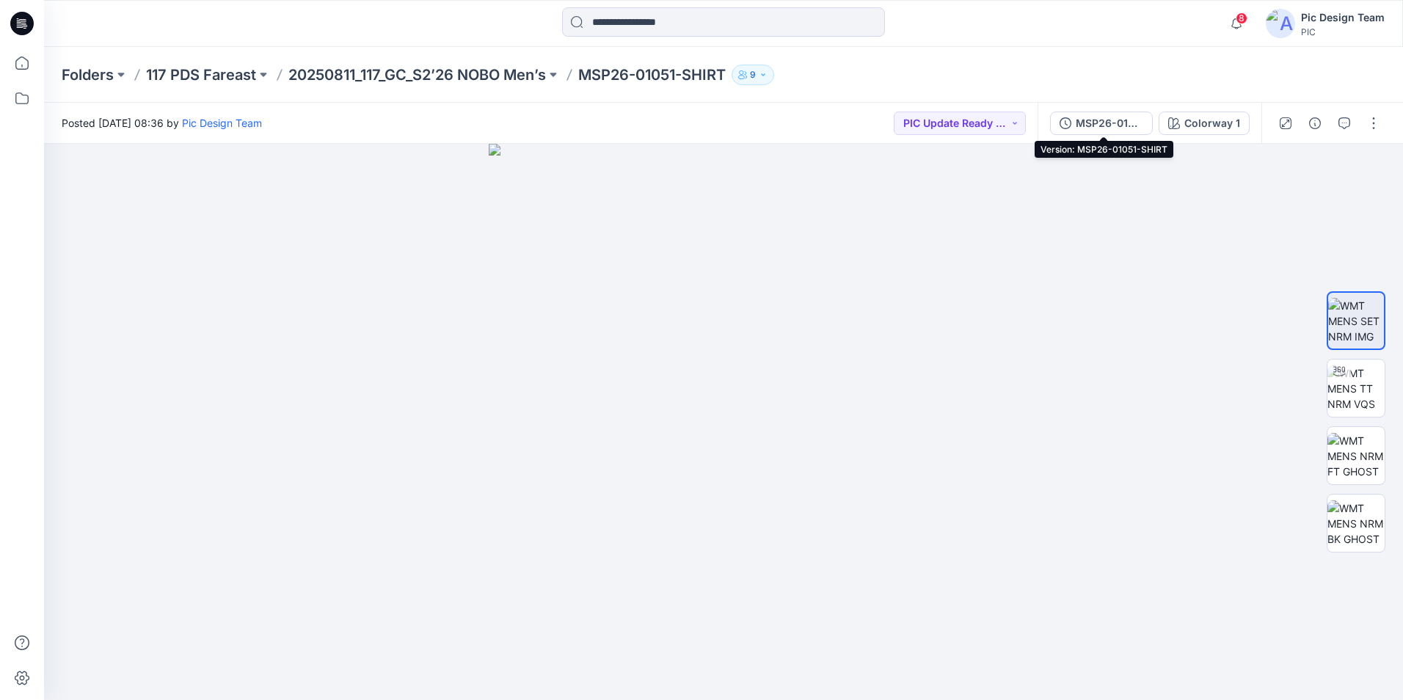
click at [1132, 127] on div "MSP26-01051-SHIRT" at bounding box center [1110, 123] width 68 height 16
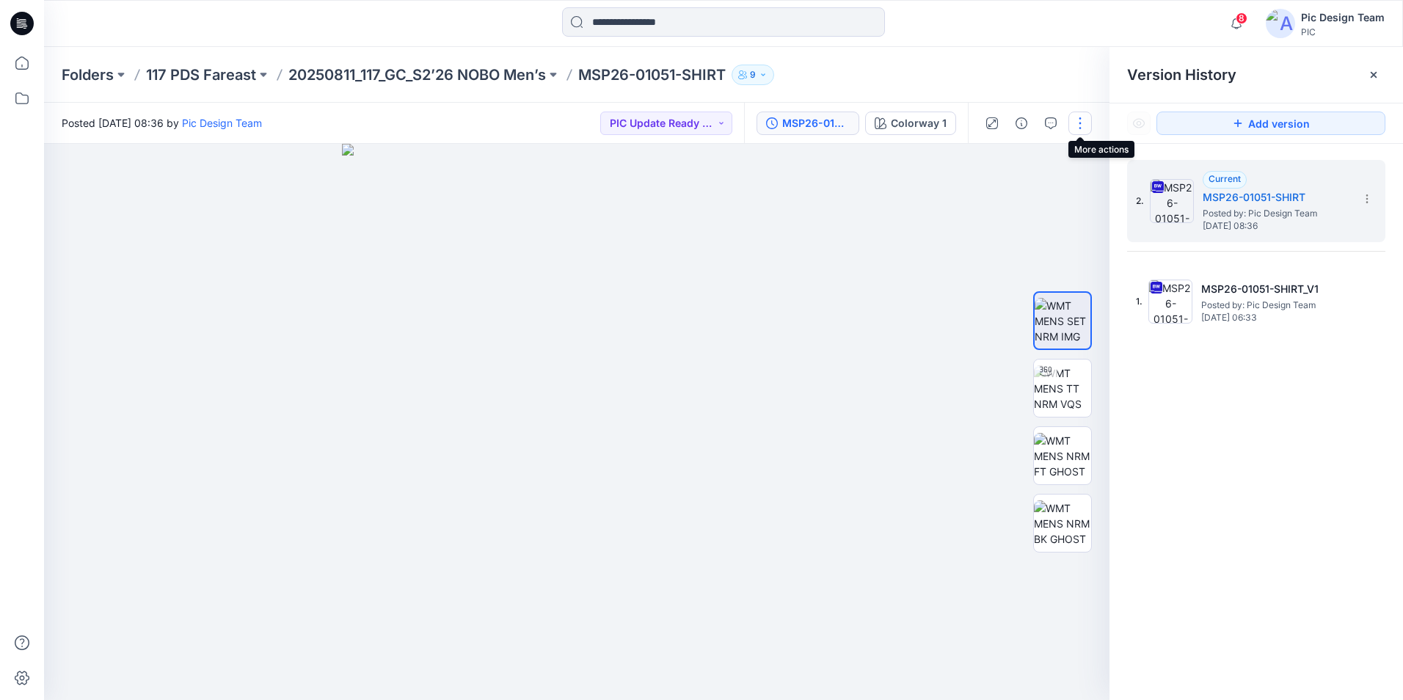
click at [1079, 118] on button "button" at bounding box center [1080, 123] width 23 height 23
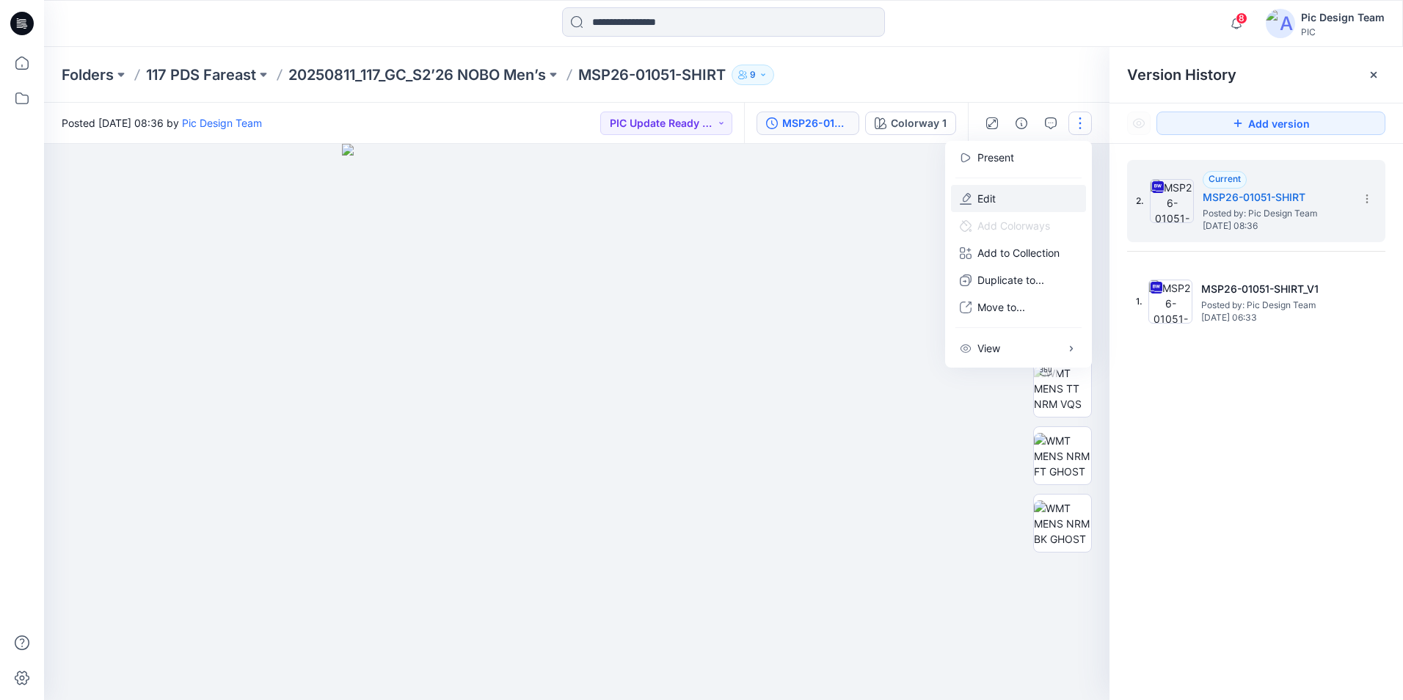
click at [989, 198] on p "Edit" at bounding box center [987, 198] width 18 height 15
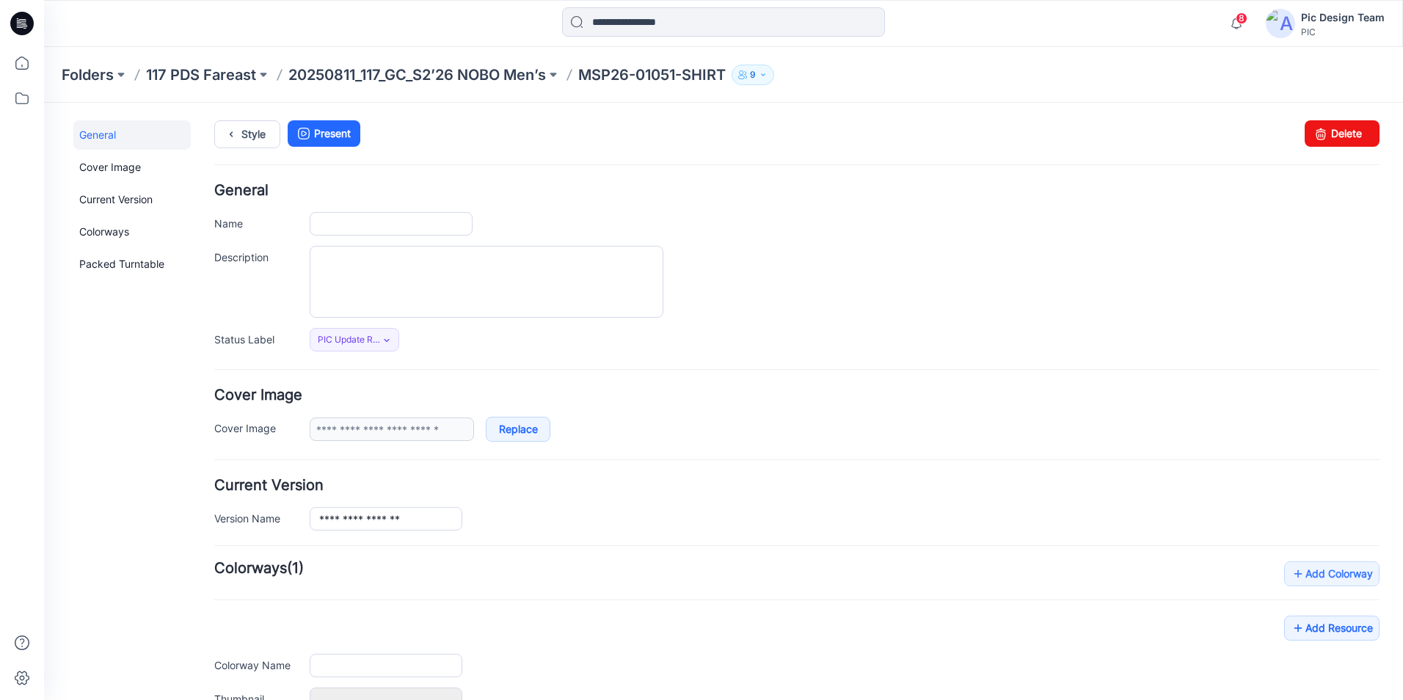
type input "**********"
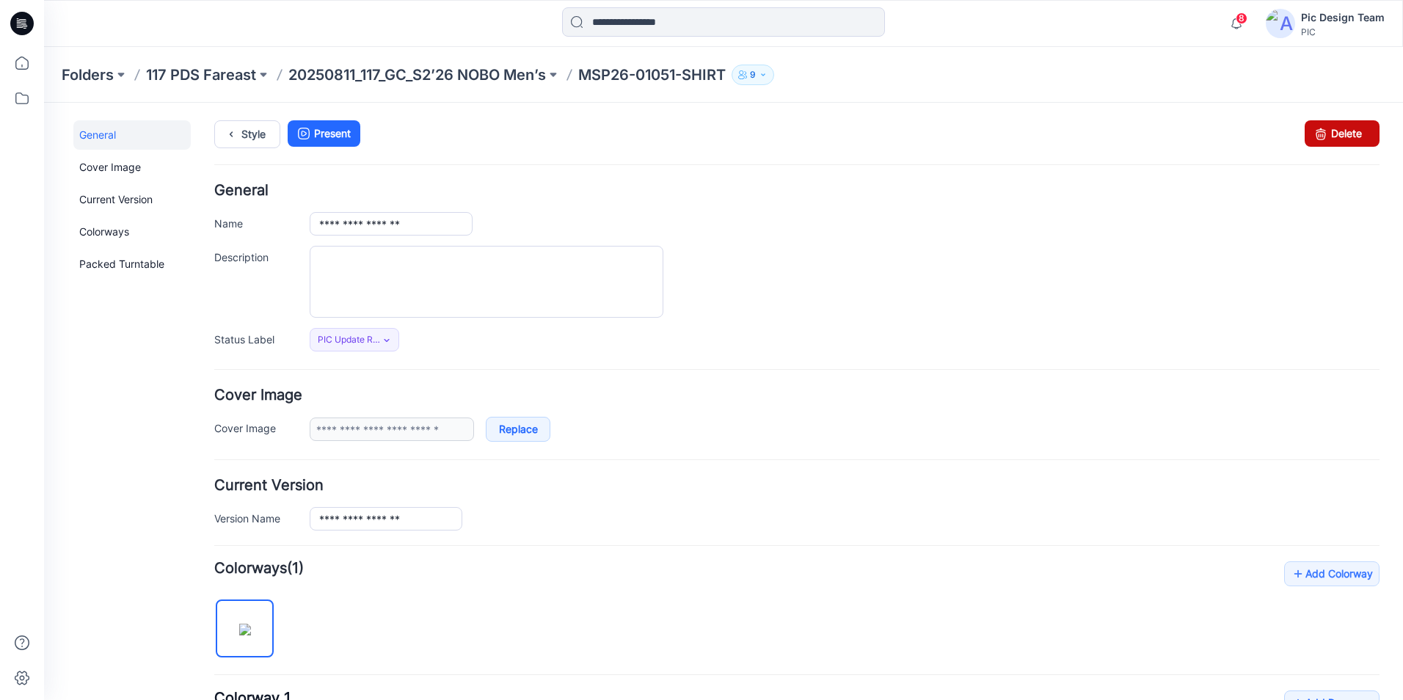
click at [1326, 139] on link "Delete" at bounding box center [1342, 133] width 75 height 26
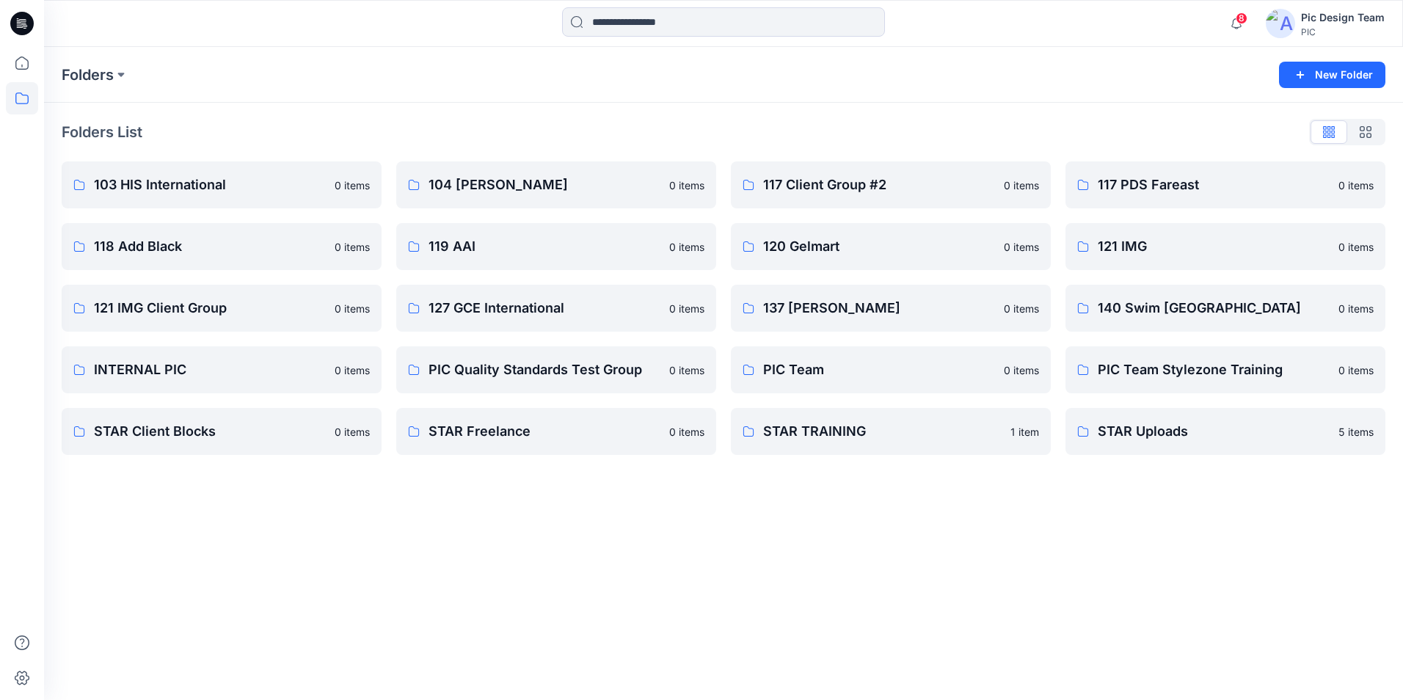
drag, startPoint x: 7, startPoint y: 26, endPoint x: 15, endPoint y: 22, distance: 8.9
click at [10, 26] on div at bounding box center [22, 23] width 47 height 47
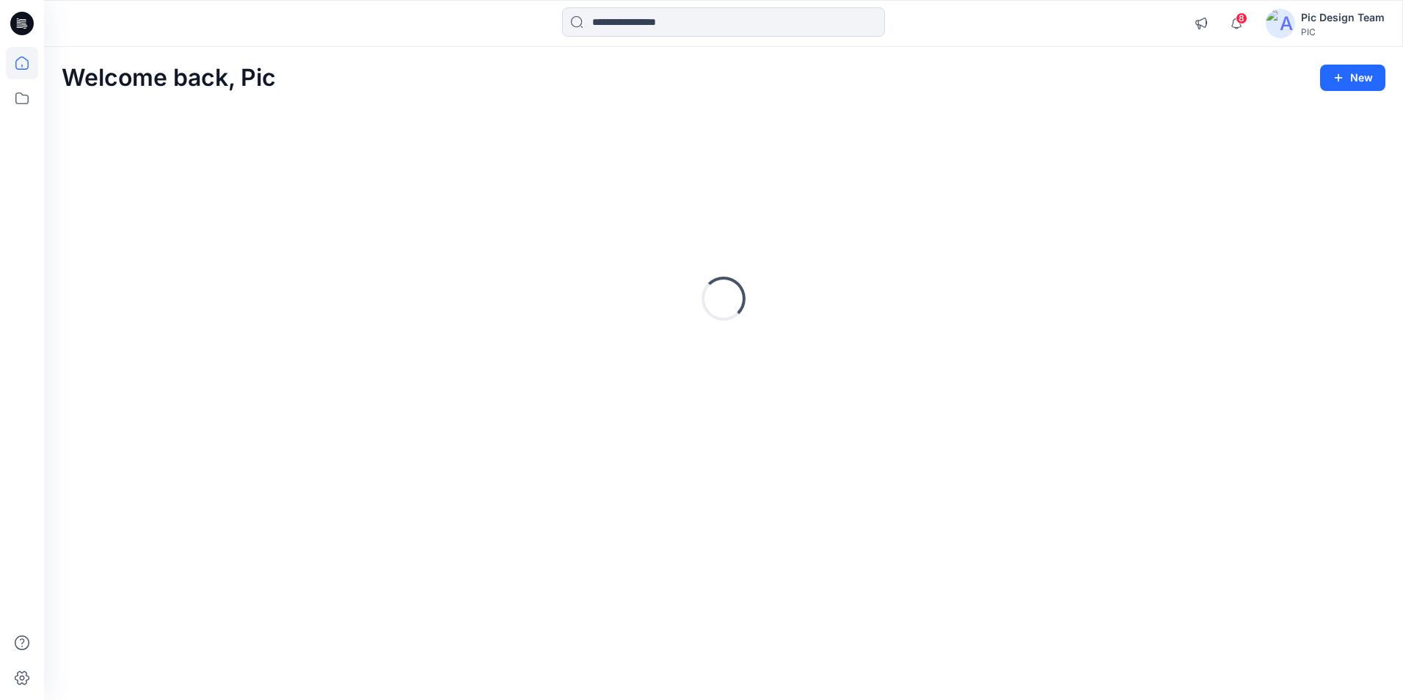
click at [17, 21] on icon at bounding box center [18, 21] width 3 height 1
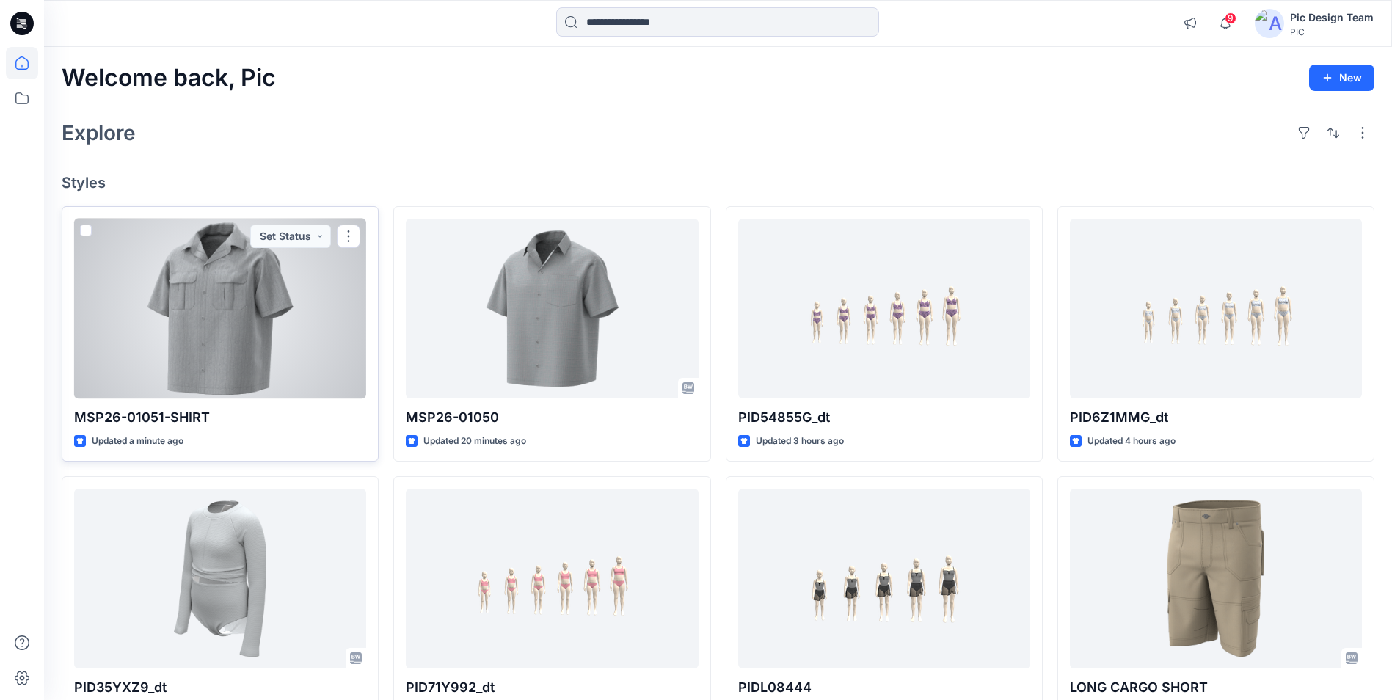
click at [231, 335] on div at bounding box center [220, 309] width 292 height 180
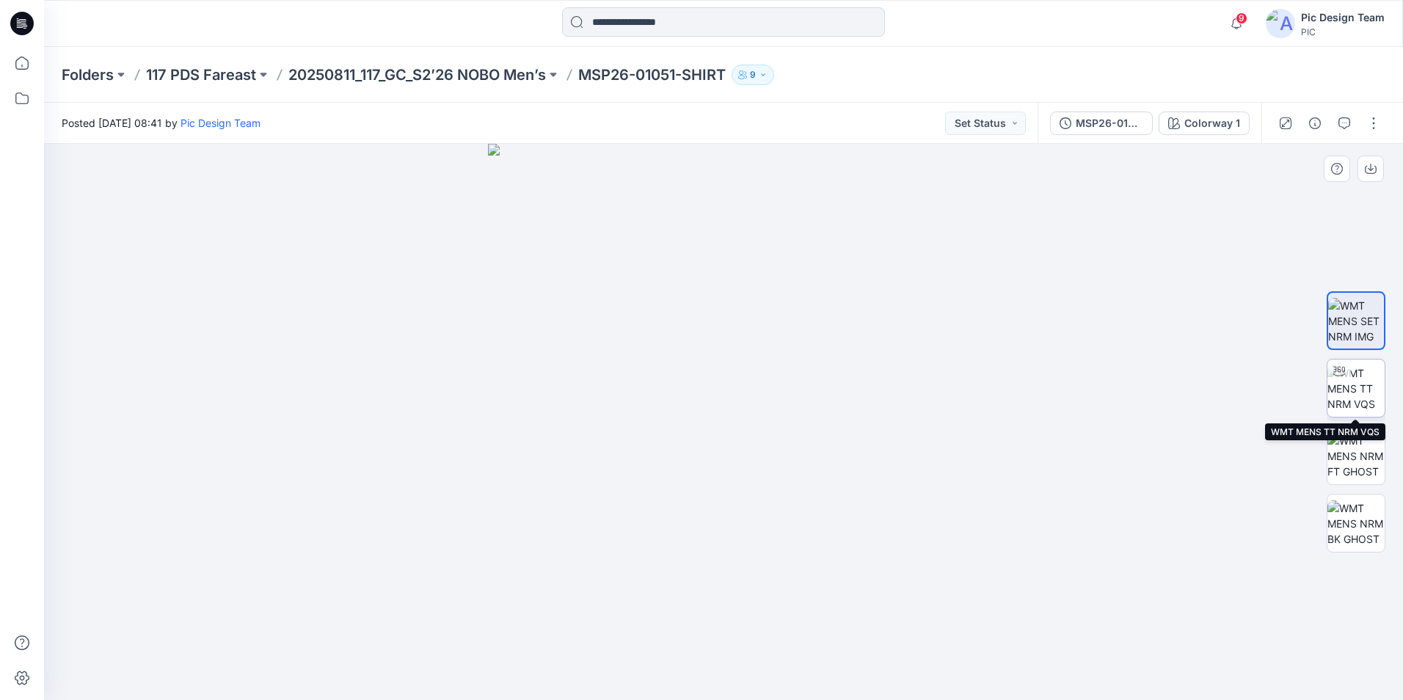
click at [1364, 395] on img at bounding box center [1356, 388] width 57 height 46
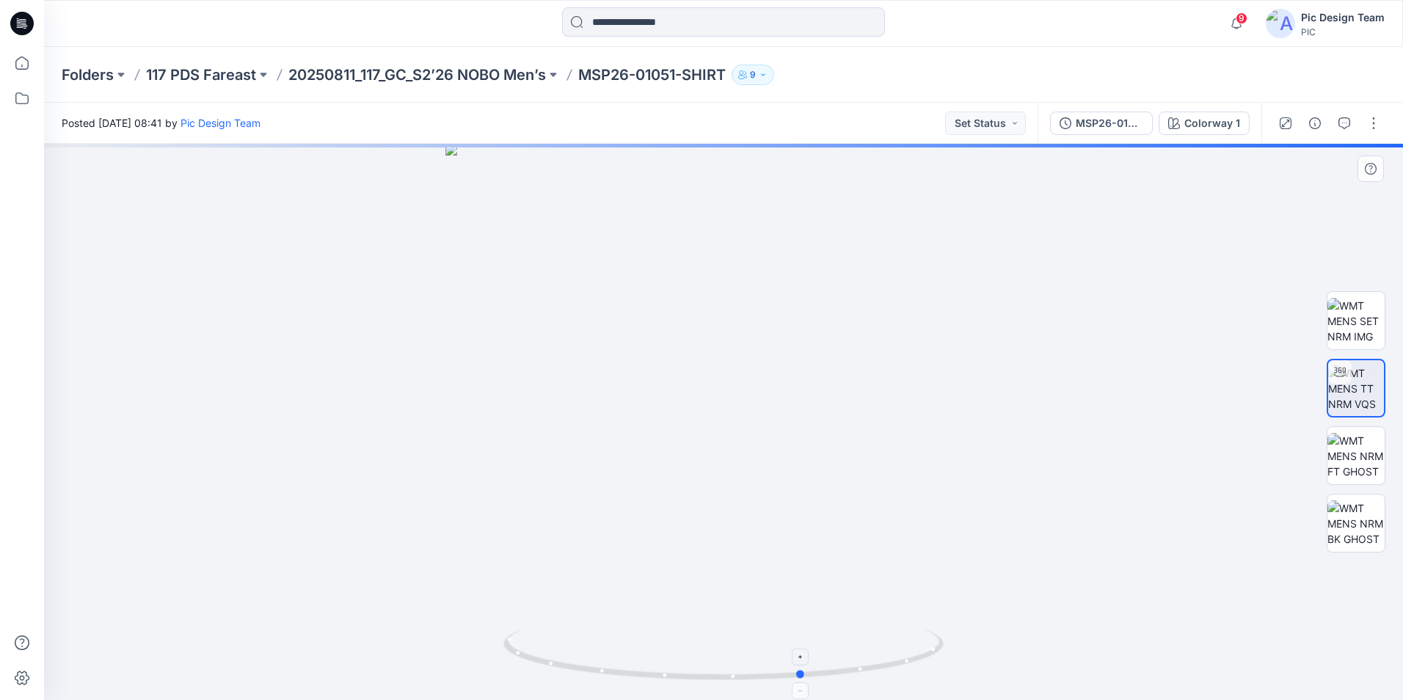
drag, startPoint x: 724, startPoint y: 682, endPoint x: 804, endPoint y: 686, distance: 80.1
click at [804, 684] on icon at bounding box center [725, 656] width 444 height 55
drag, startPoint x: 801, startPoint y: 677, endPoint x: 711, endPoint y: 660, distance: 91.8
click at [711, 660] on icon at bounding box center [725, 656] width 444 height 55
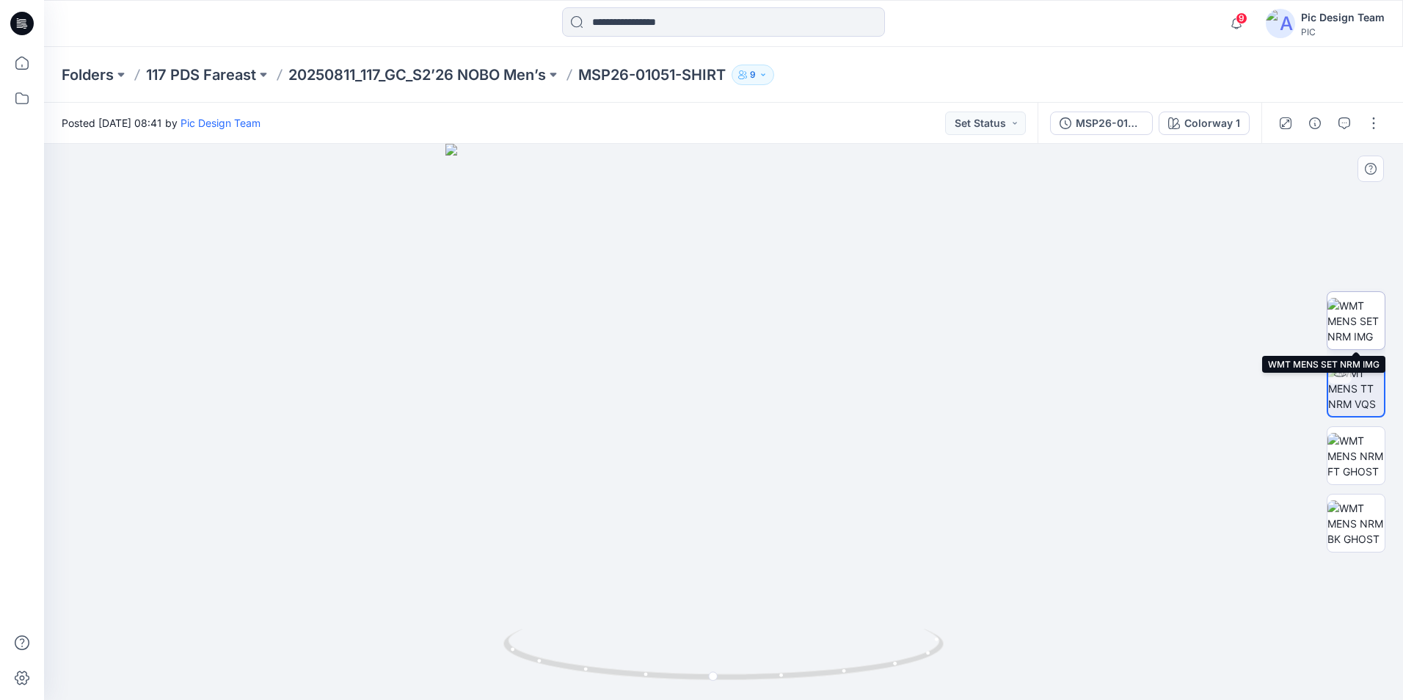
click at [1364, 319] on img at bounding box center [1356, 321] width 57 height 46
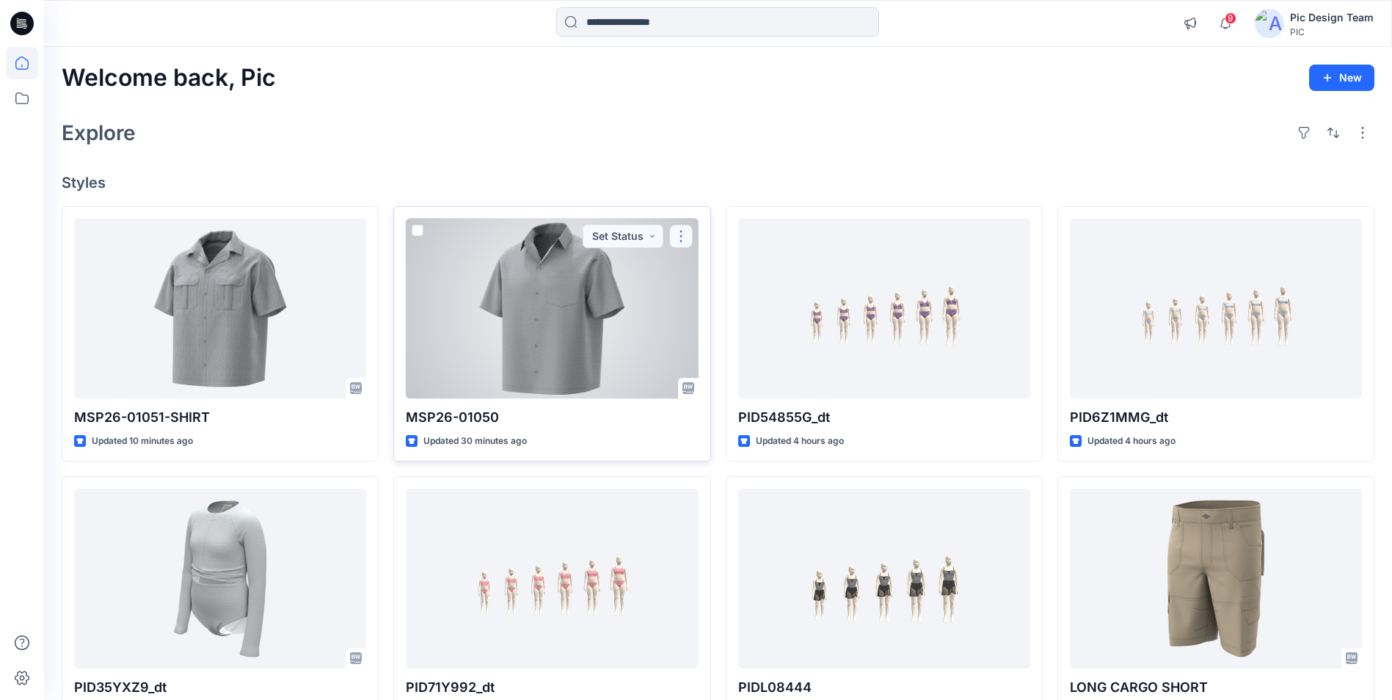
click at [679, 241] on button "button" at bounding box center [680, 236] width 23 height 23
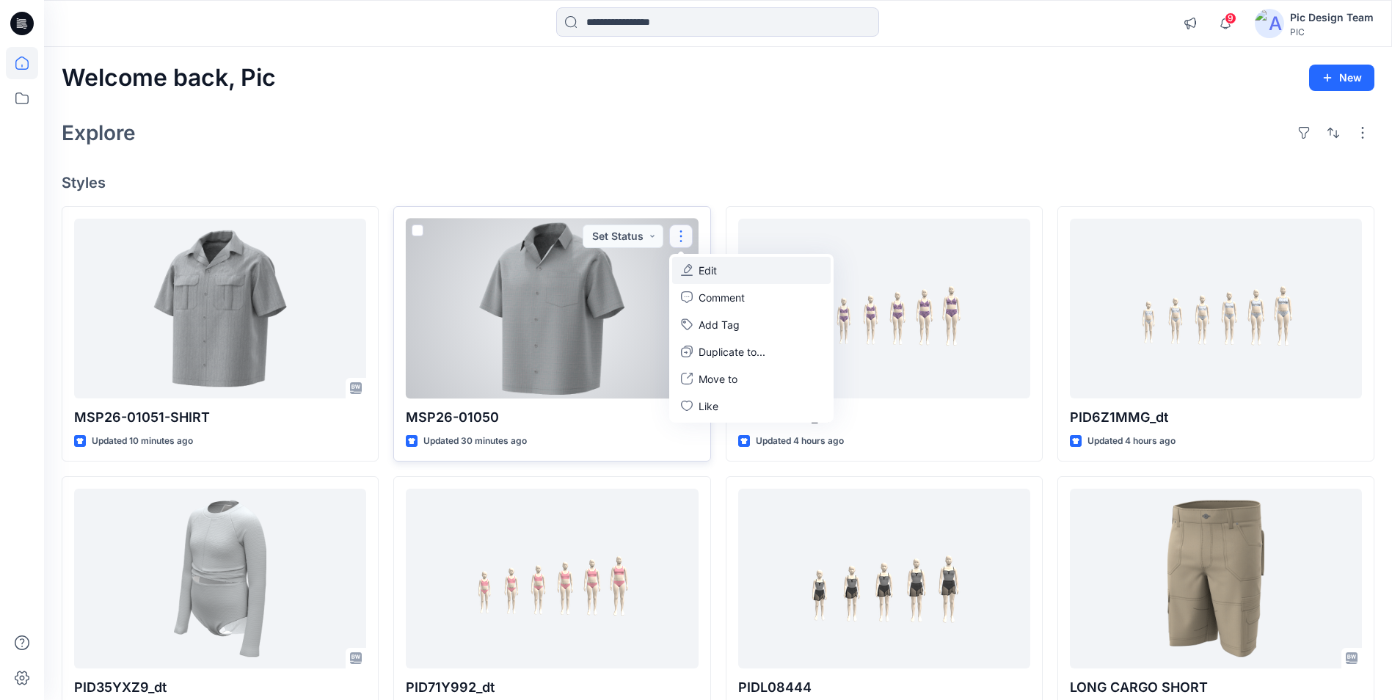
click at [705, 273] on p "Edit" at bounding box center [708, 270] width 18 height 15
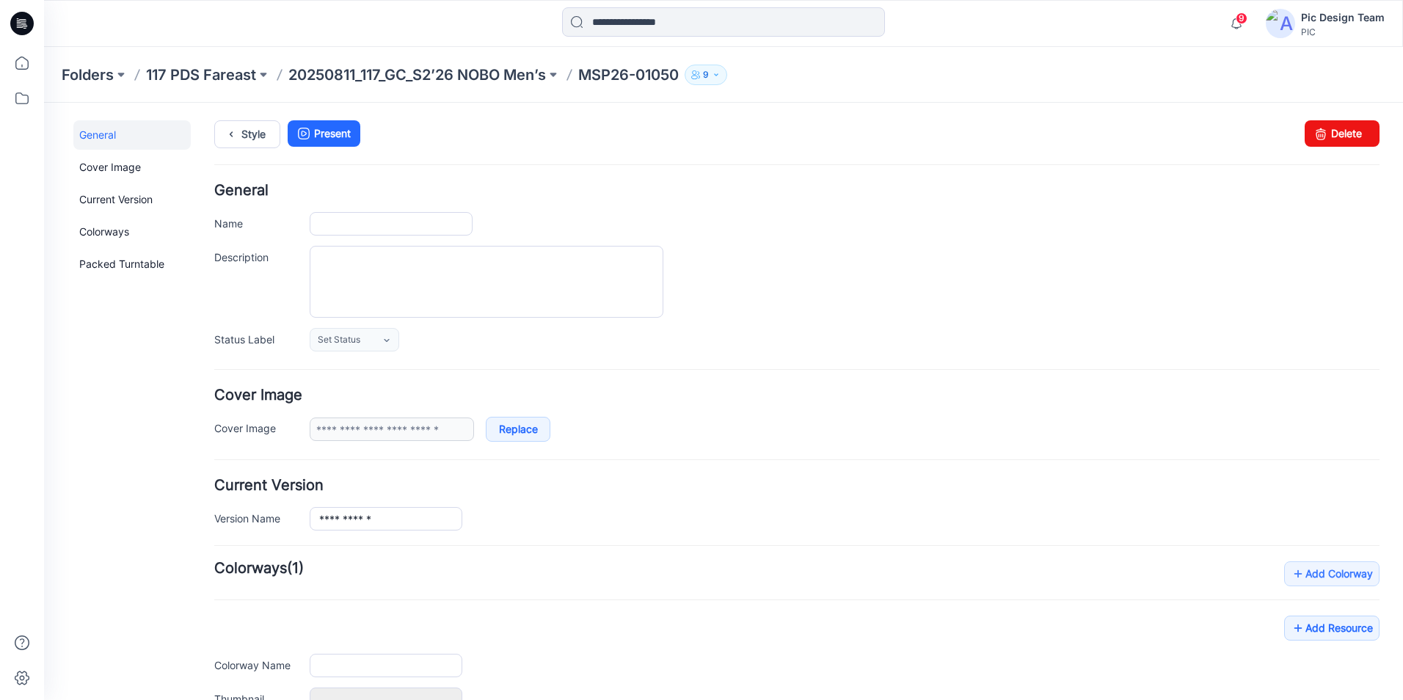
type input "**********"
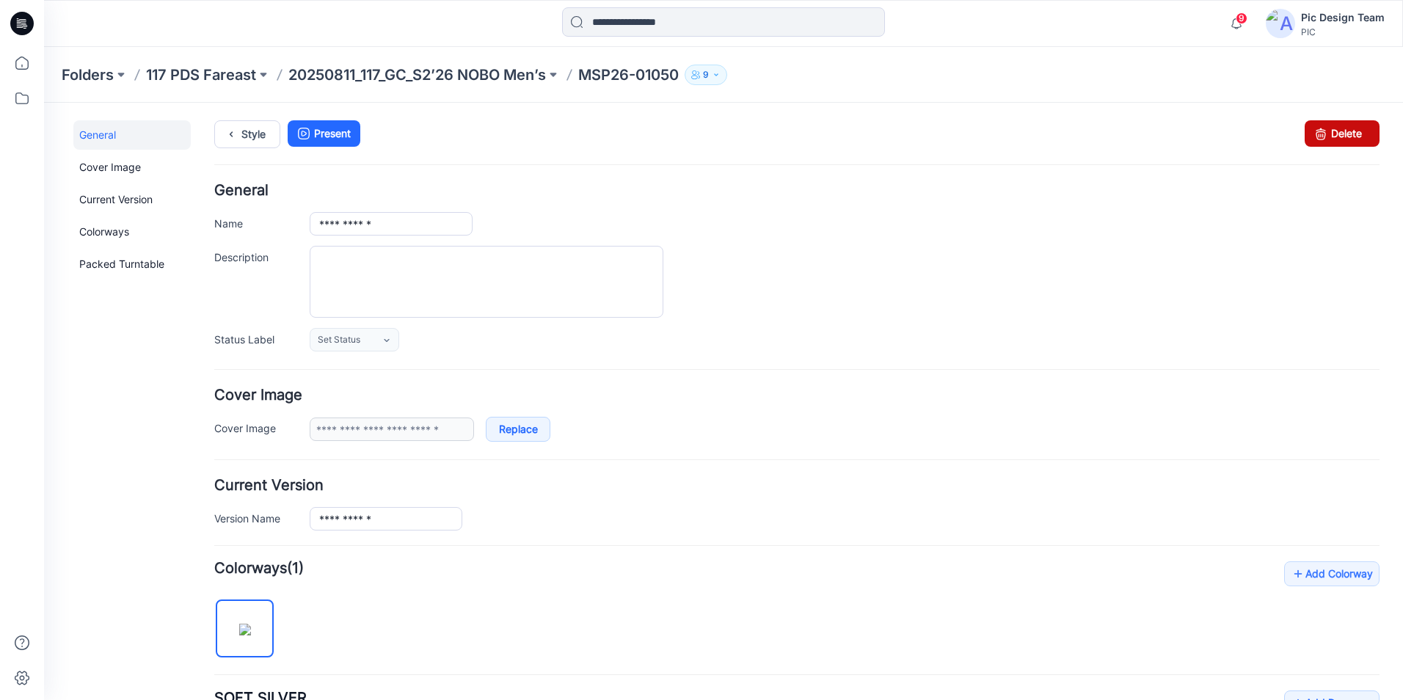
drag, startPoint x: 812, startPoint y: 168, endPoint x: 1310, endPoint y: 130, distance: 499.8
click at [1311, 130] on icon at bounding box center [1321, 133] width 21 height 26
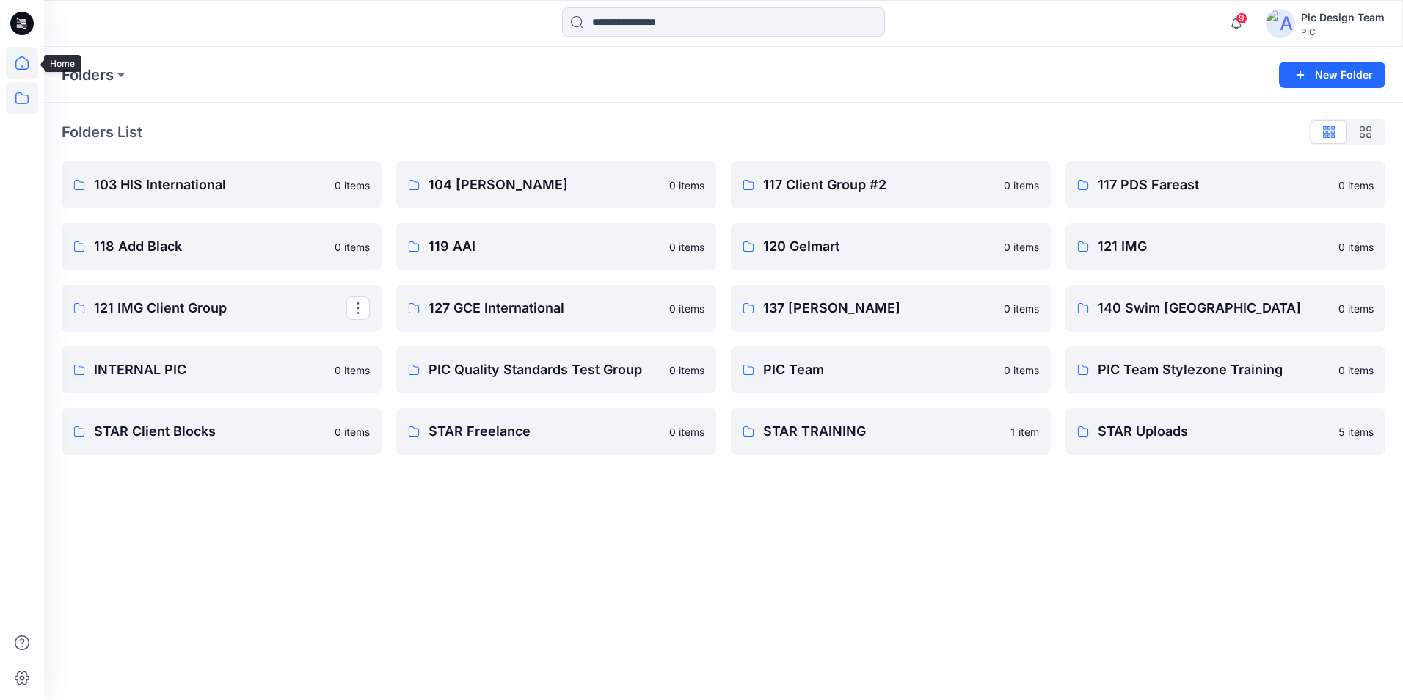
click at [16, 61] on icon at bounding box center [21, 63] width 13 height 13
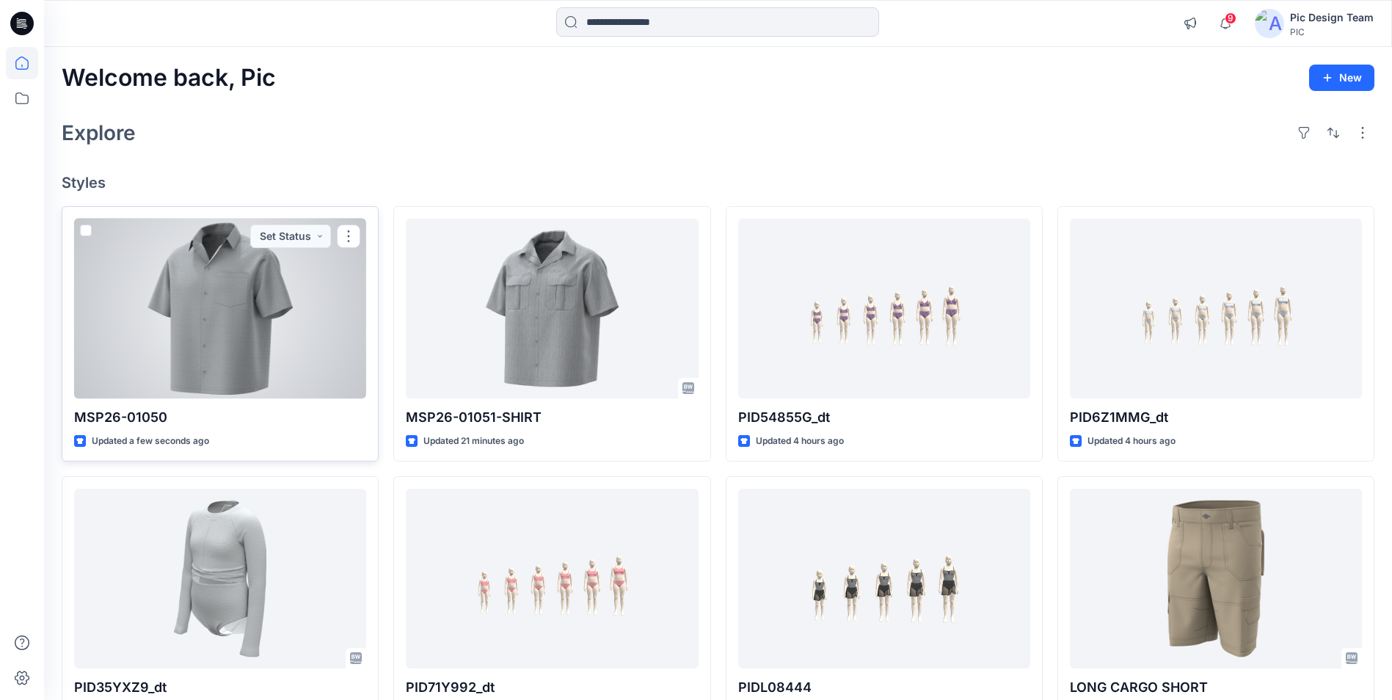
click at [233, 314] on div at bounding box center [220, 309] width 292 height 180
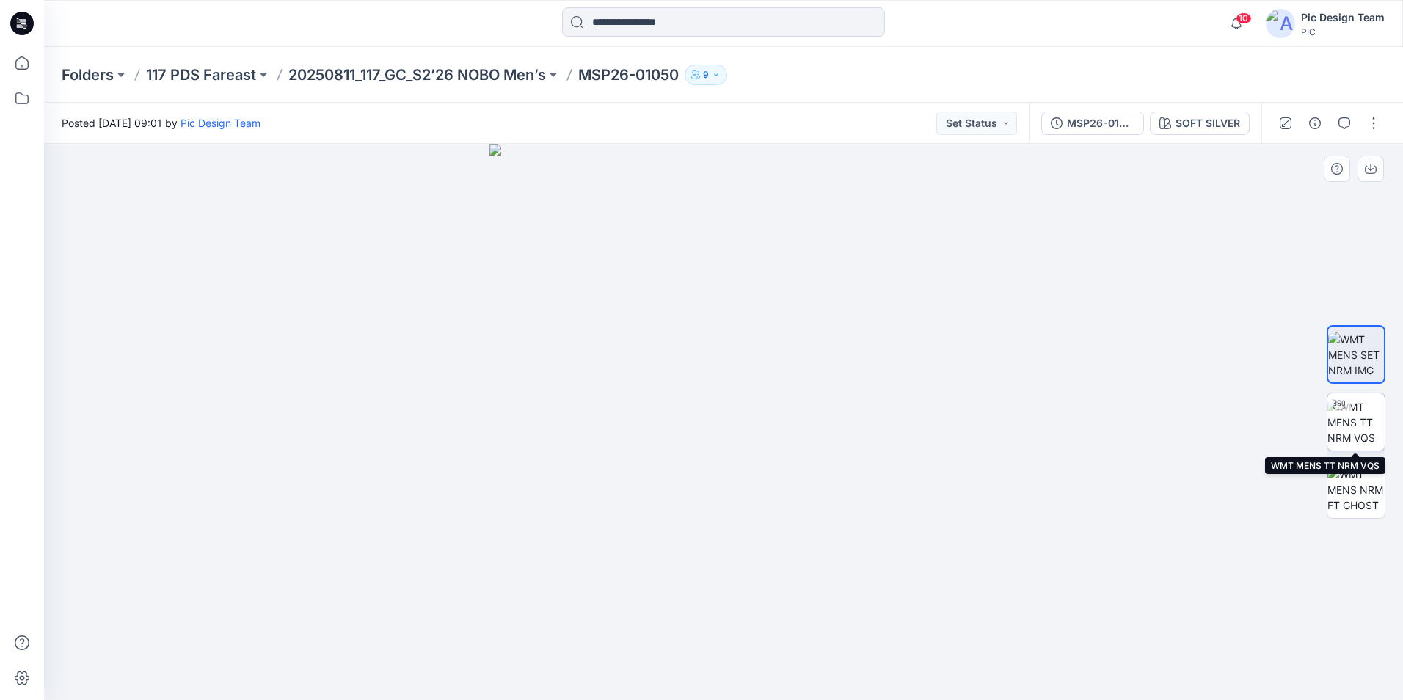
click at [1375, 422] on img at bounding box center [1356, 422] width 57 height 46
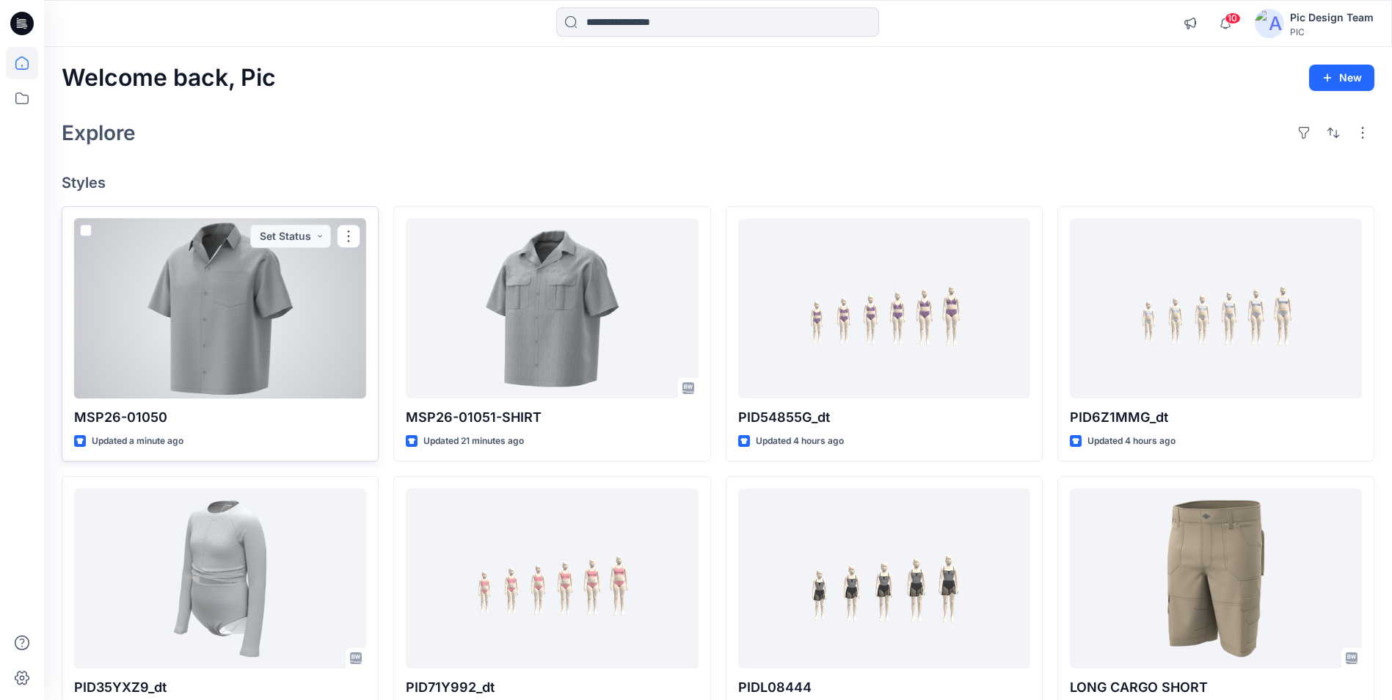
click at [262, 298] on div at bounding box center [220, 309] width 292 height 180
click at [265, 332] on div at bounding box center [220, 309] width 292 height 180
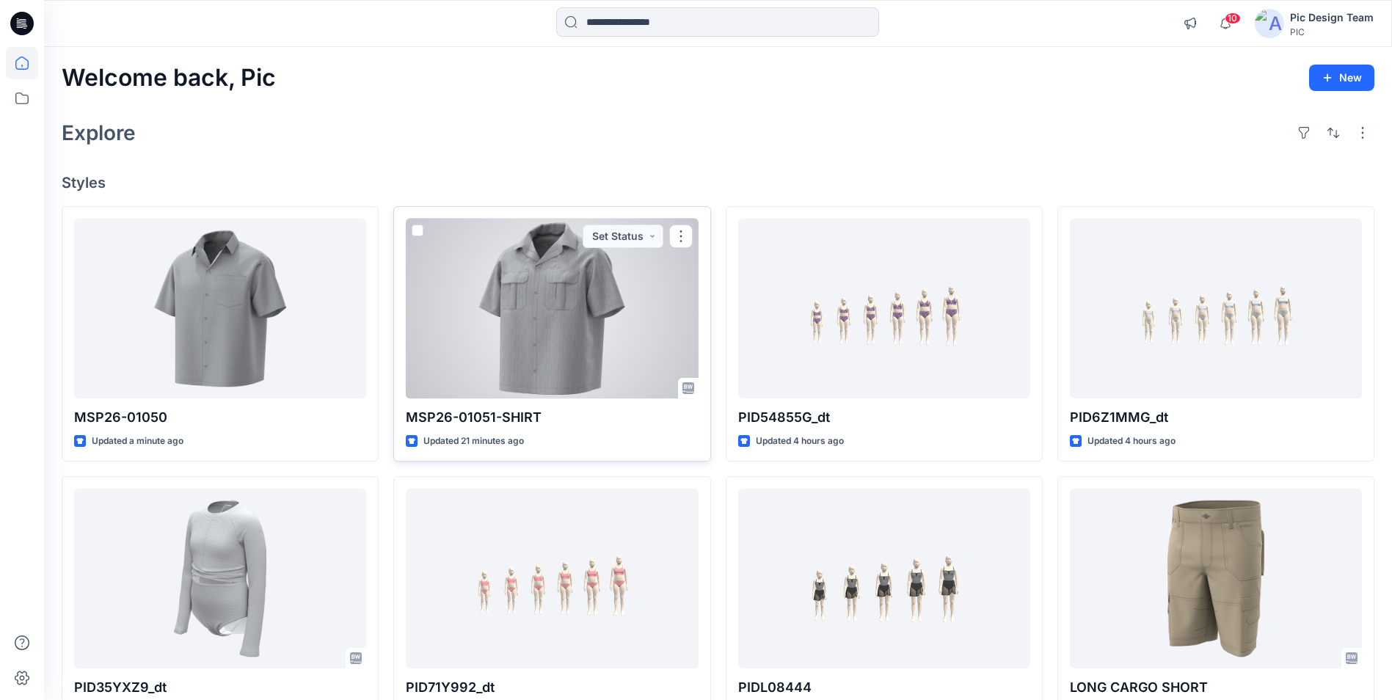
click at [538, 297] on div at bounding box center [552, 309] width 292 height 180
click at [512, 300] on div at bounding box center [552, 309] width 292 height 180
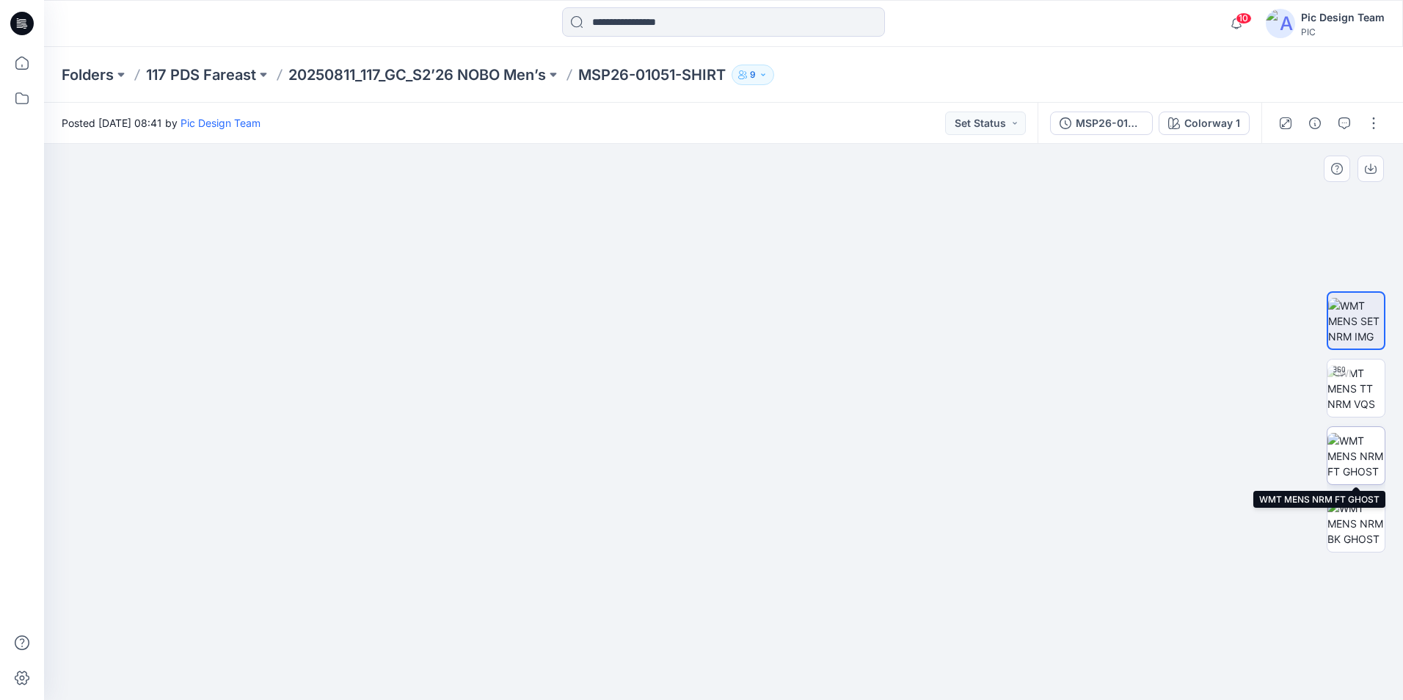
click at [1362, 452] on img at bounding box center [1356, 456] width 57 height 46
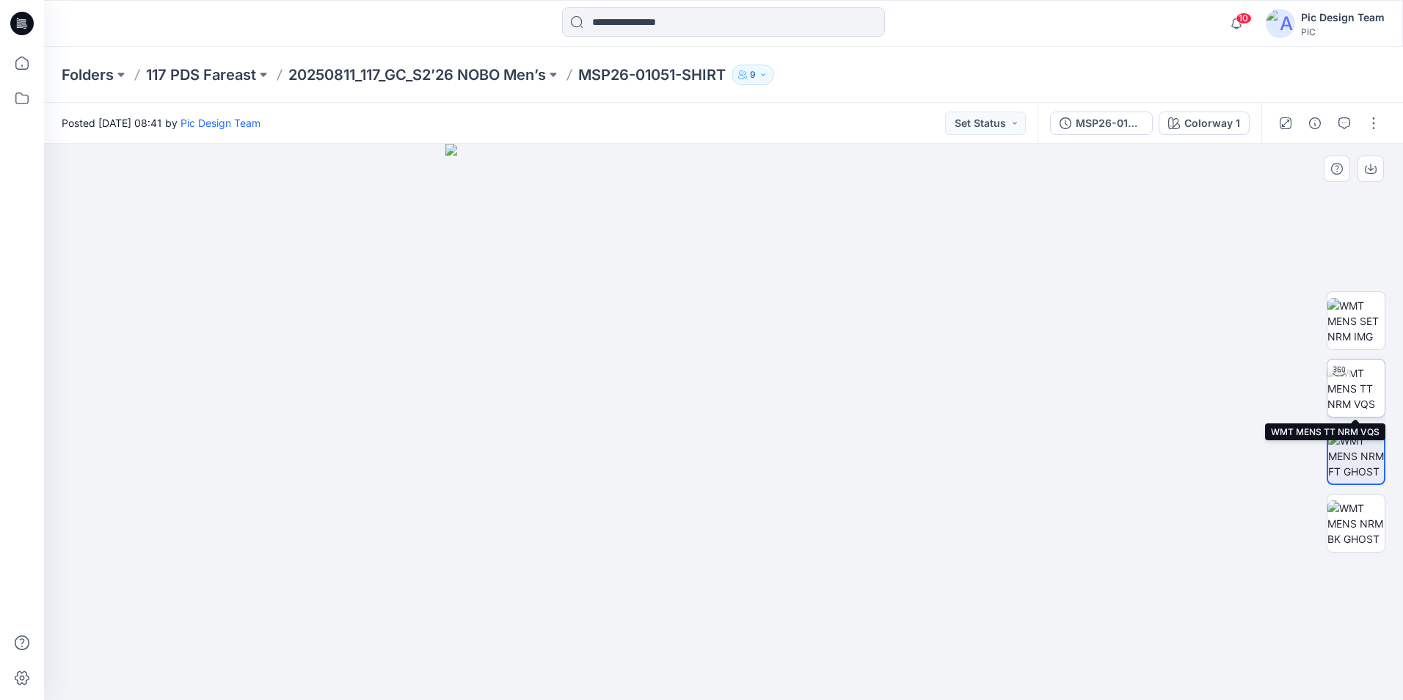
click at [1352, 382] on img at bounding box center [1356, 388] width 57 height 46
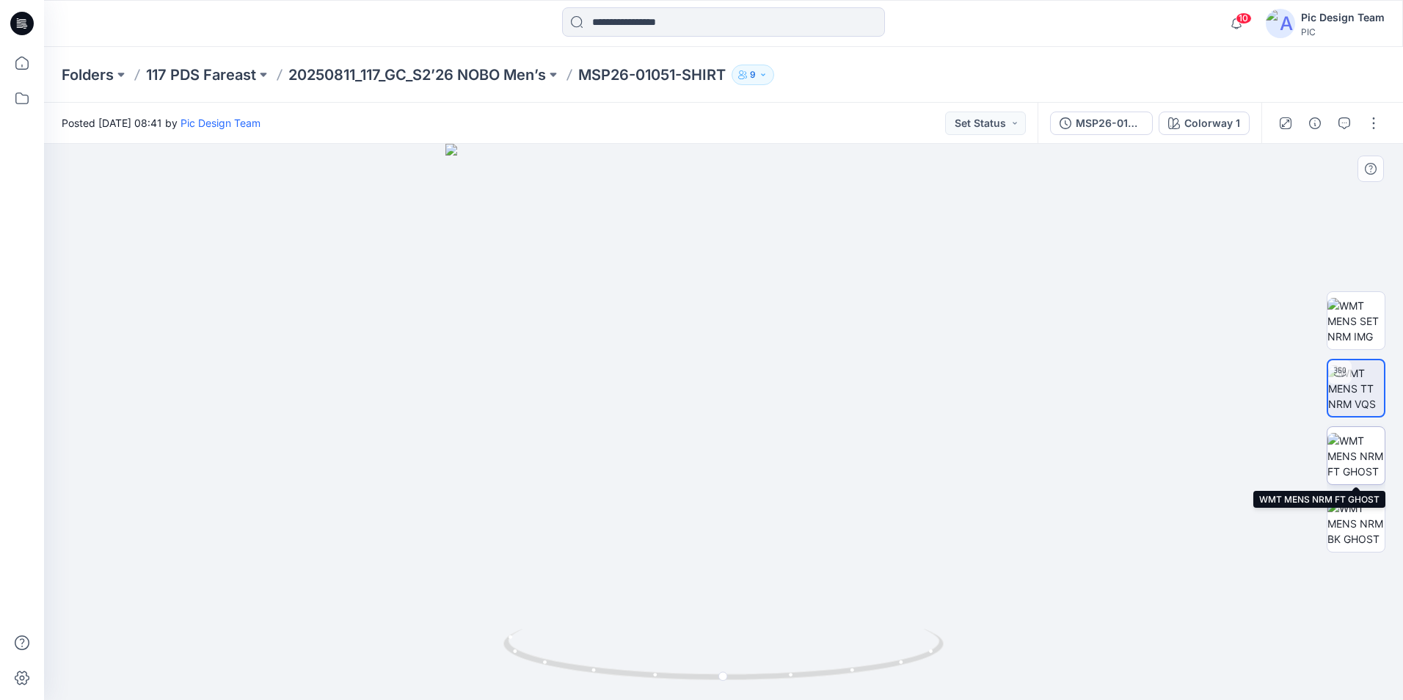
click at [1366, 458] on img at bounding box center [1356, 456] width 57 height 46
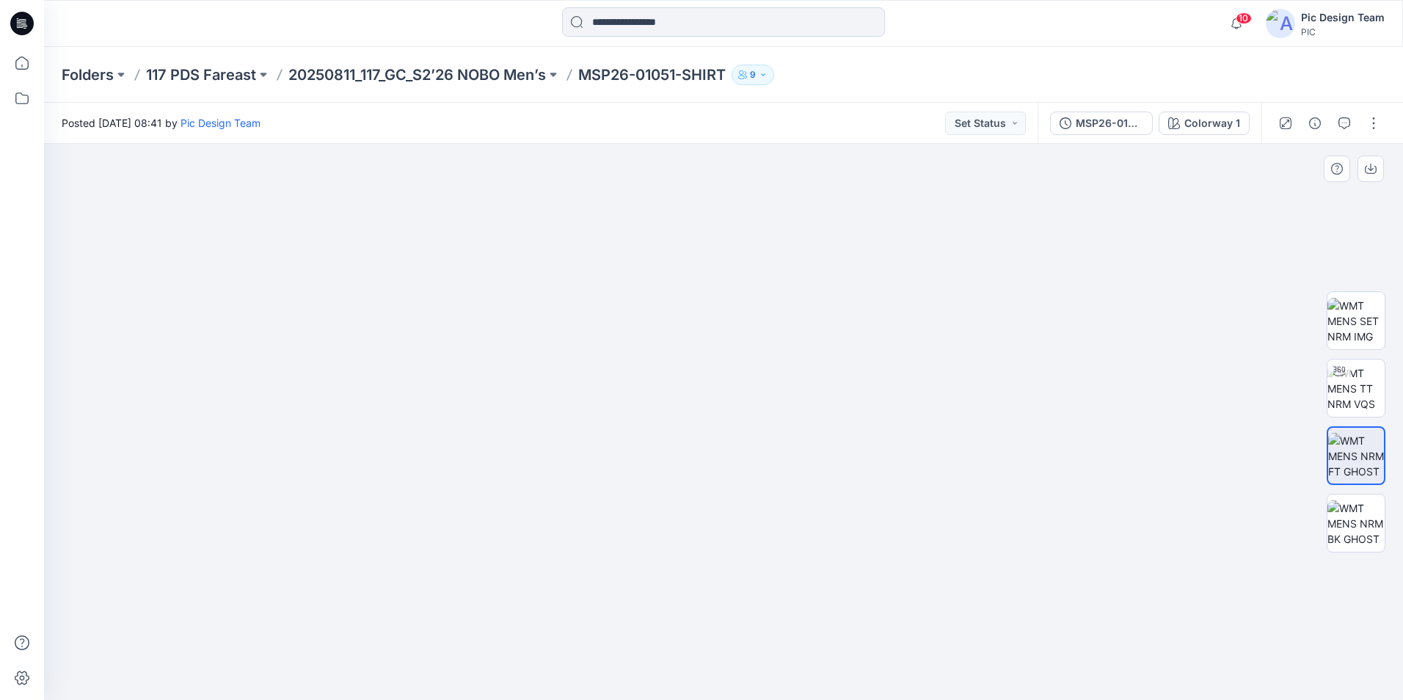
drag, startPoint x: 811, startPoint y: 313, endPoint x: 801, endPoint y: 393, distance: 80.6
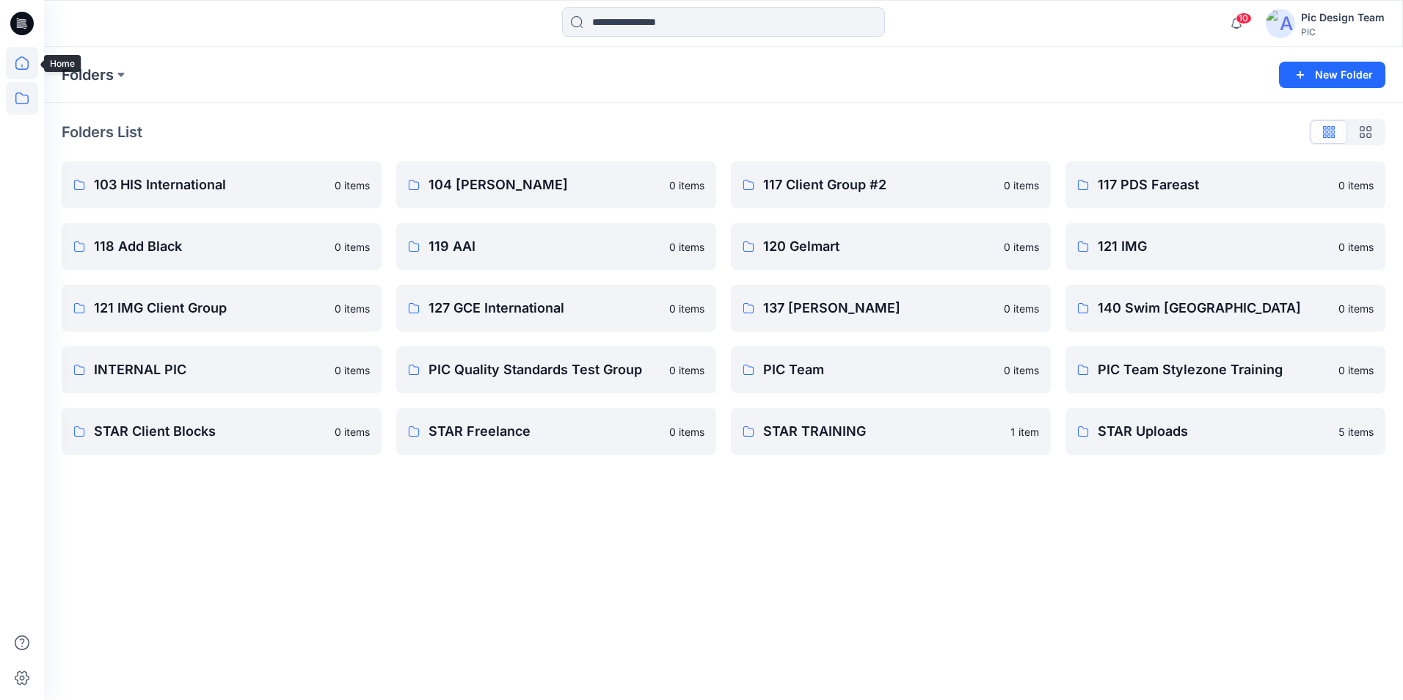
click at [37, 65] on icon at bounding box center [22, 63] width 32 height 32
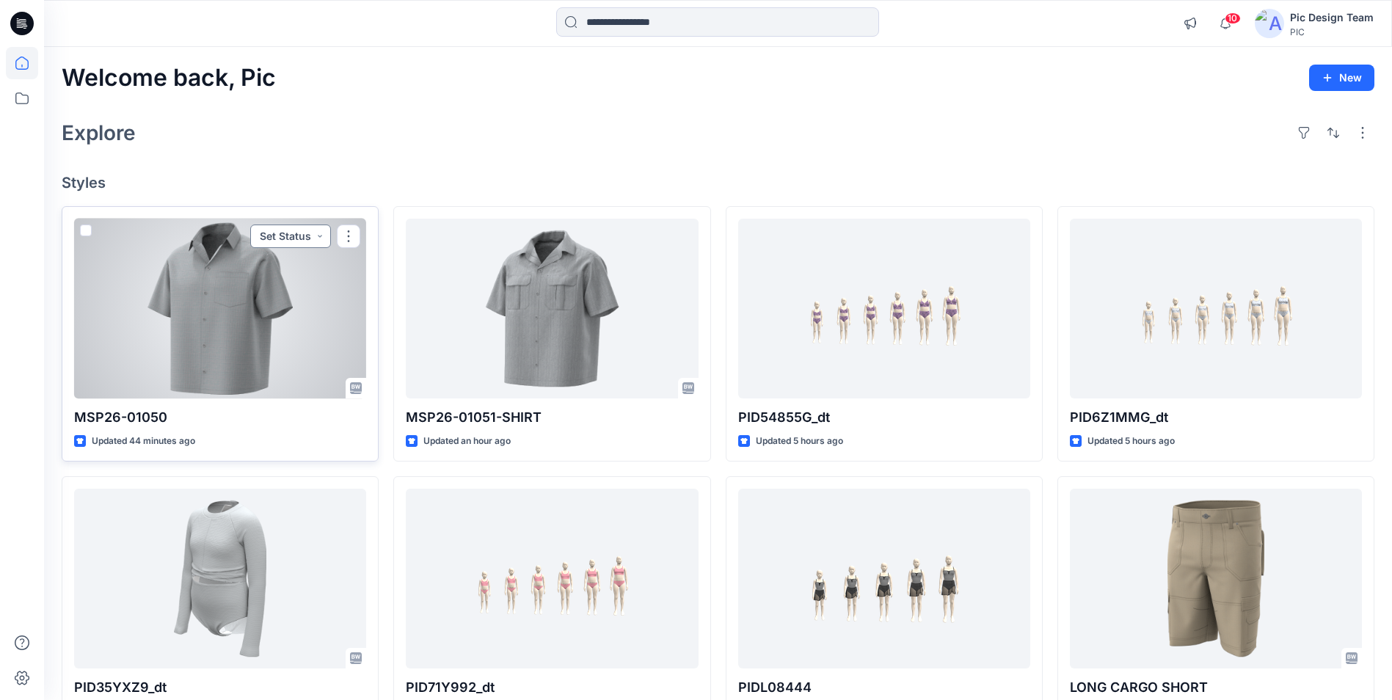
click at [318, 238] on button "Set Status" at bounding box center [290, 236] width 81 height 23
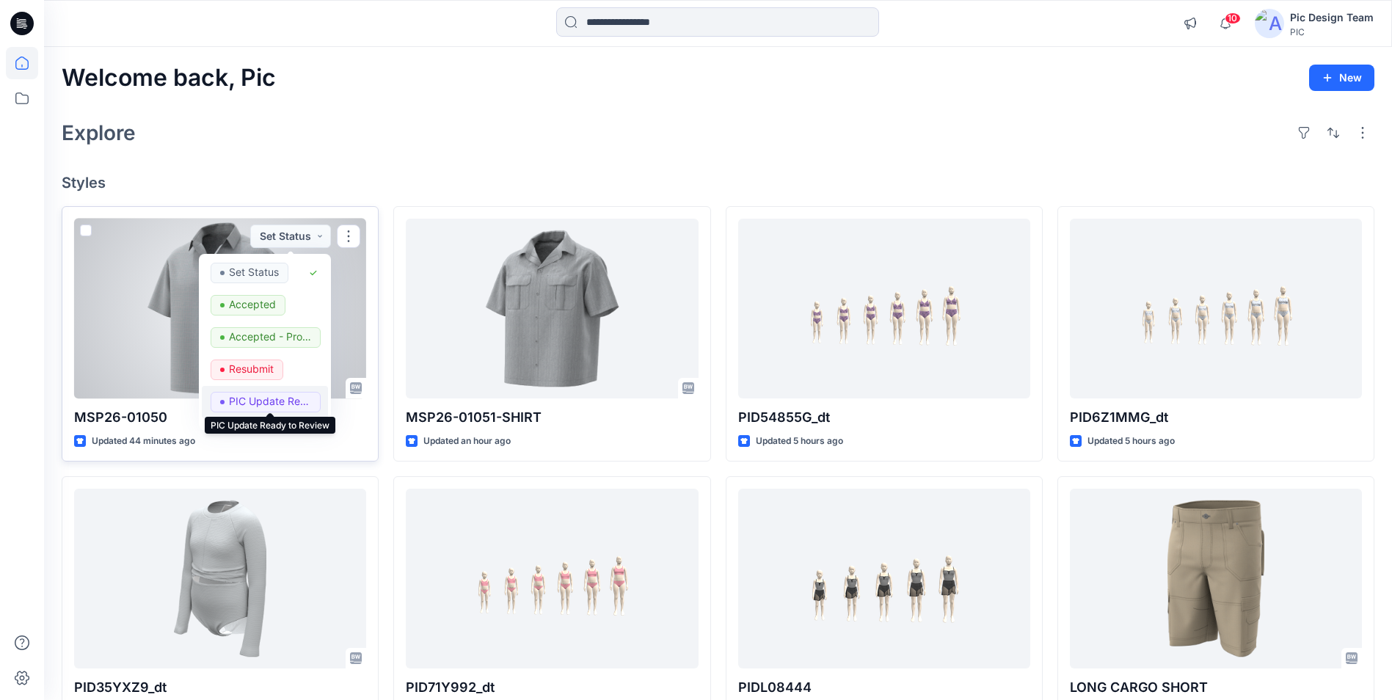
click at [274, 403] on p "PIC Update Ready to Review" at bounding box center [270, 401] width 82 height 19
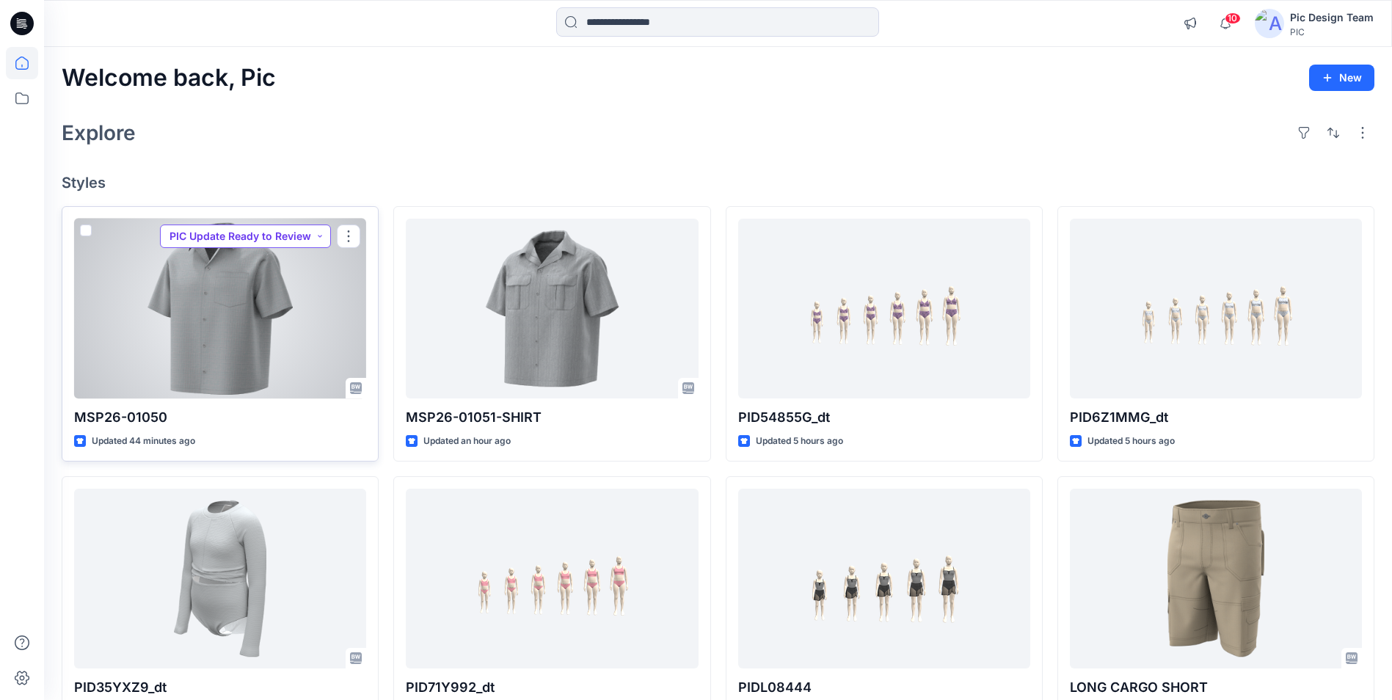
click at [305, 232] on button "PIC Update Ready to Review" at bounding box center [245, 236] width 171 height 23
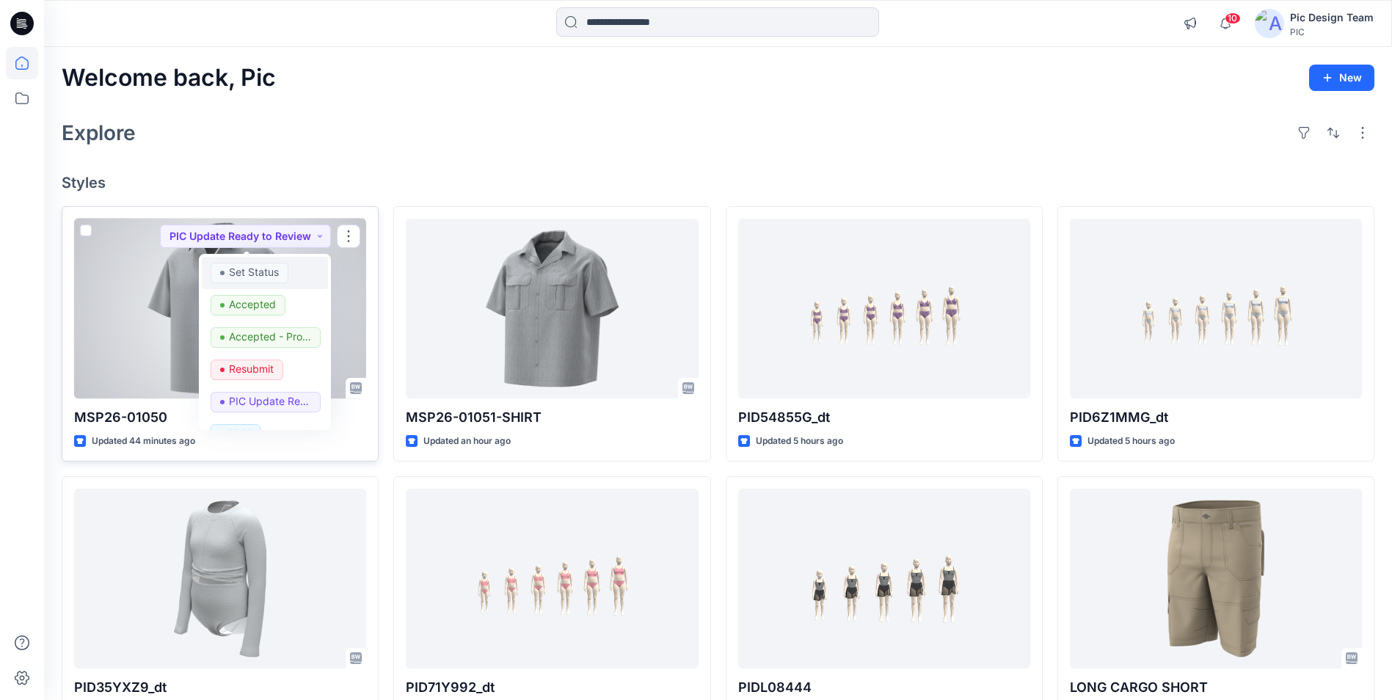
click at [266, 275] on p "Set Status" at bounding box center [254, 272] width 50 height 19
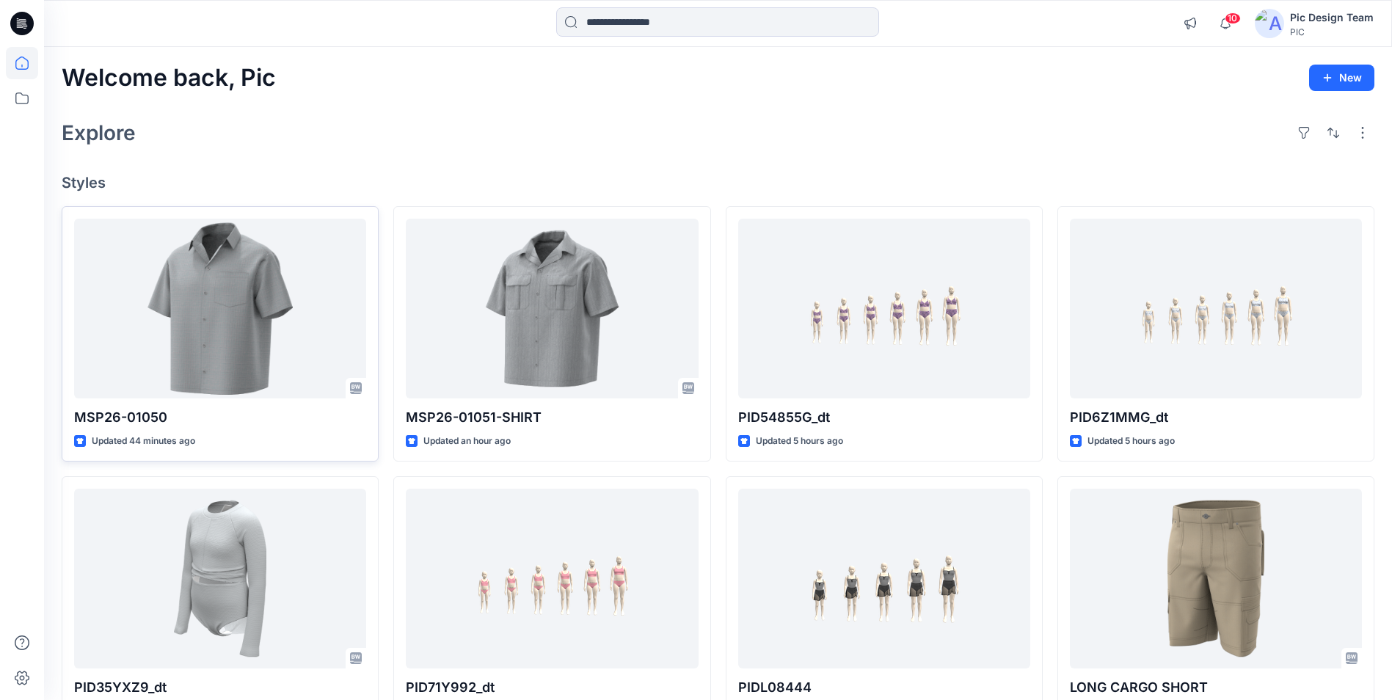
click at [437, 148] on div "Explore" at bounding box center [718, 132] width 1313 height 35
